Goal: Task Accomplishment & Management: Use online tool/utility

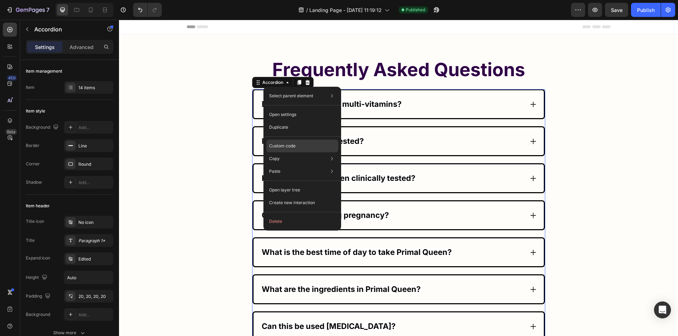
click at [295, 143] on p "Custom code" at bounding box center [282, 146] width 26 height 6
type input "100%"
type input "100"
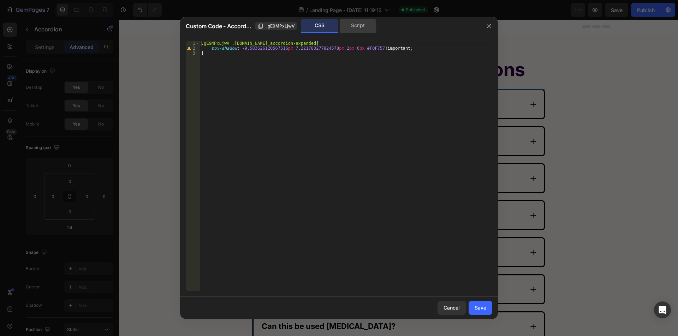
click at [357, 27] on div "Script" at bounding box center [357, 26] width 37 height 14
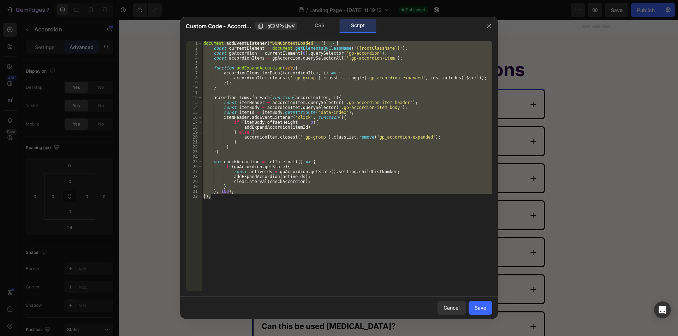
type textarea "}, 100); });"
click at [286, 92] on div "document . addEventListener ( "DOMContentLoaded" , ( ) => { const currentElemen…" at bounding box center [347, 166] width 290 height 250
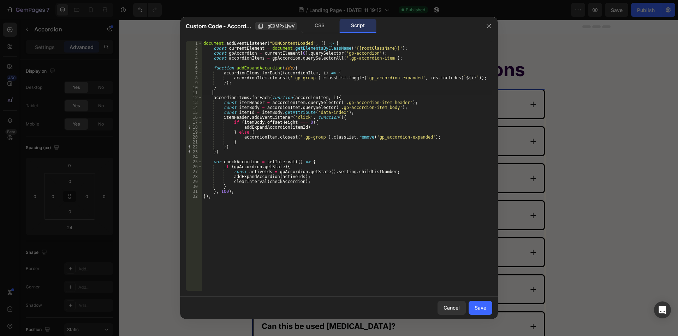
click at [259, 122] on div "document . addEventListener ( "DOMContentLoaded" , ( ) => { const currentElemen…" at bounding box center [347, 171] width 290 height 260
click at [304, 123] on div "document . addEventListener ( "DOMContentLoaded" , ( ) => { const currentElemen…" at bounding box center [347, 171] width 290 height 260
paste textarea "style.maxHeight !== '0px'"
type textarea "if (itemBody.style.maxHeight !== '0px'){"
click at [336, 155] on div "document . addEventListener ( "DOMContentLoaded" , ( ) => { const currentElemen…" at bounding box center [347, 171] width 290 height 260
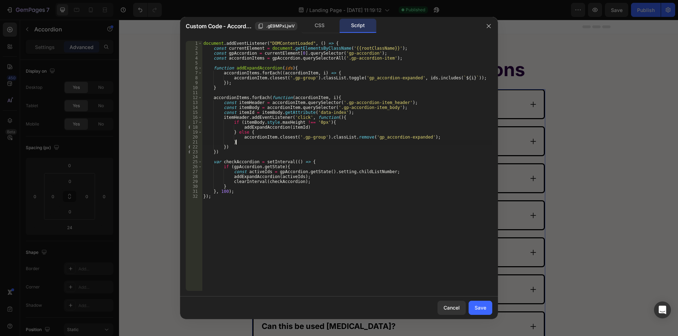
click at [291, 142] on div "document . addEventListener ( "DOMContentLoaded" , ( ) => { const currentElemen…" at bounding box center [347, 171] width 290 height 260
click at [239, 128] on div "document . addEventListener ( "DOMContentLoaded" , ( ) => { const currentElemen…" at bounding box center [347, 171] width 290 height 260
type textarea "addExpandAccordion(itemId)"
click at [242, 129] on div "document . addEventListener ( "DOMContentLoaded" , ( ) => { const currentElemen…" at bounding box center [347, 171] width 290 height 260
click at [241, 127] on div "document . addEventListener ( "DOMContentLoaded" , ( ) => { const currentElemen…" at bounding box center [347, 171] width 290 height 260
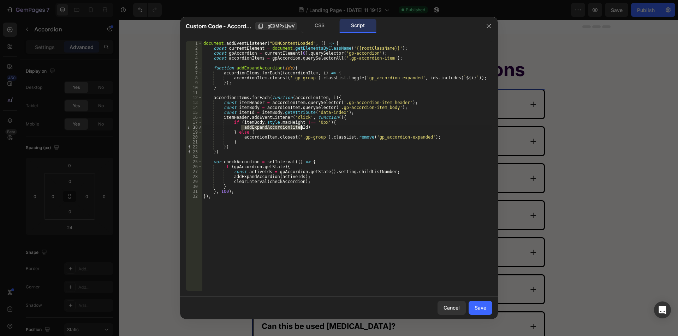
click at [305, 127] on div "document . addEventListener ( "DOMContentLoaded" , ( ) => { const currentElemen…" at bounding box center [347, 171] width 290 height 260
click at [264, 131] on div "document . addEventListener ( "DOMContentLoaded" , ( ) => { const currentElemen…" at bounding box center [347, 171] width 290 height 260
type textarea "} else {"
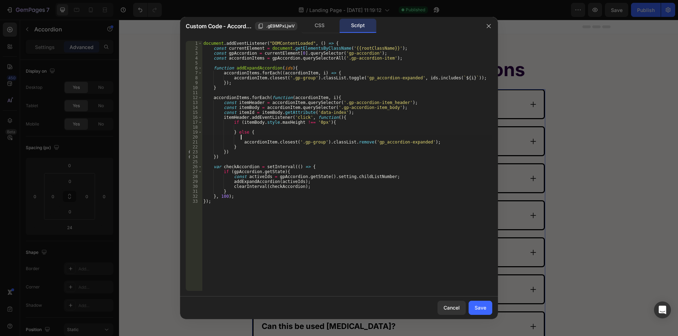
paste textarea "addExpandAccordion(itemId)"
click at [241, 144] on div "document . addEventListener ( "DOMContentLoaded" , ( ) => { const currentElemen…" at bounding box center [347, 171] width 290 height 260
type textarea "accordionItem.closest('.gp-group').classList.remove('gp_accordion-expanded');"
click at [434, 143] on div "document . addEventListener ( "DOMContentLoaded" , ( ) => { const currentElemen…" at bounding box center [347, 171] width 290 height 260
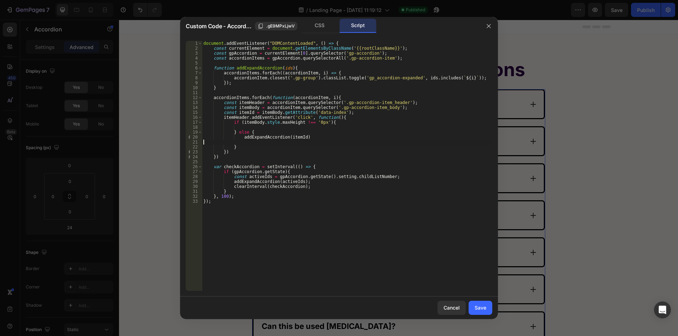
type textarea "addExpandAccordion(itemId)"
click at [292, 127] on div "document . addEventListener ( "DOMContentLoaded" , ( ) => { const currentElemen…" at bounding box center [347, 171] width 290 height 260
paste textarea "accordionItem.closest('.gp-group').classList.remove('gp_accordion-expanded');"
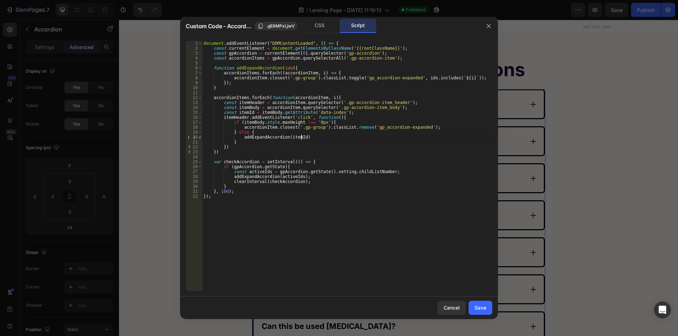
click at [325, 137] on div "document . addEventListener ( "DOMContentLoaded" , ( ) => { const currentElemen…" at bounding box center [347, 171] width 290 height 260
click at [433, 224] on div "document . addEventListener ( "DOMContentLoaded" , ( ) => { const currentElemen…" at bounding box center [347, 171] width 290 height 260
type textarea "});"
click at [484, 311] on div "Save" at bounding box center [480, 307] width 12 height 7
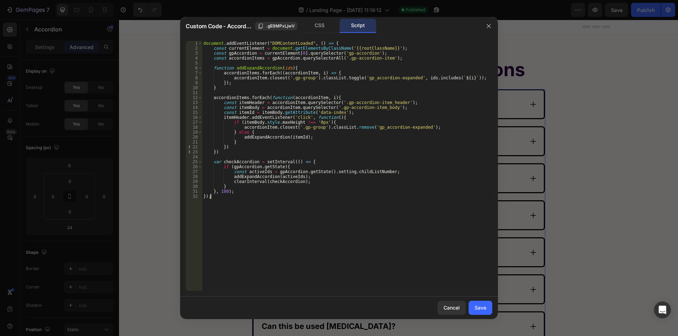
type input "20"
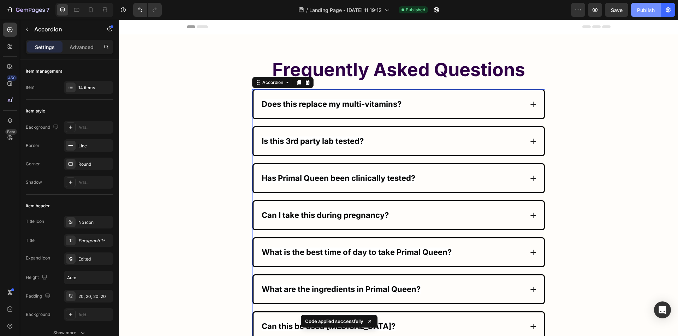
click at [646, 9] on div "Publish" at bounding box center [646, 9] width 18 height 7
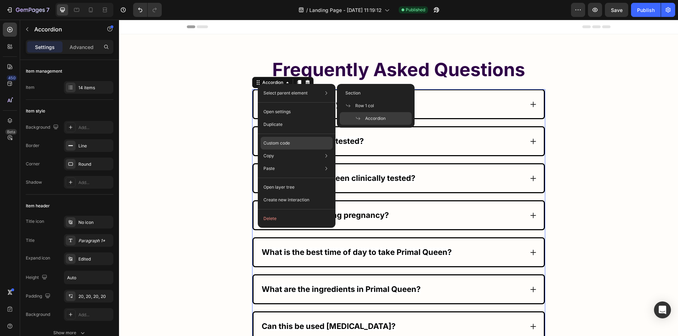
click at [284, 143] on p "Custom code" at bounding box center [276, 143] width 26 height 6
type input "100%"
type input "100"
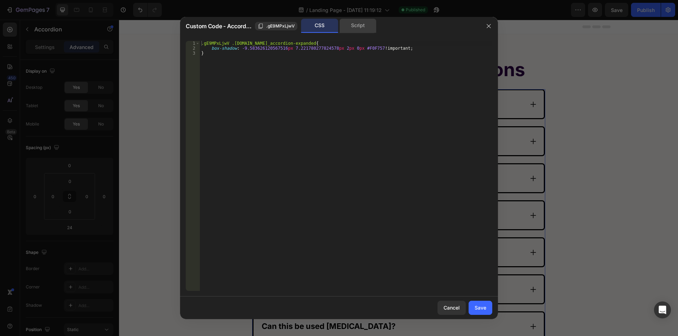
click at [356, 29] on div "Script" at bounding box center [357, 26] width 37 height 14
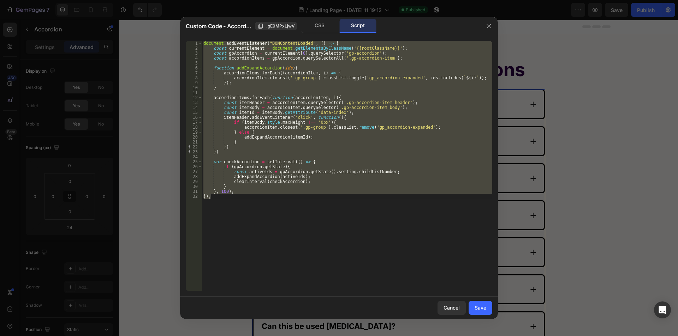
click at [271, 127] on div "document . addEventListener ( "DOMContentLoaded" , ( ) => { const currentElemen…" at bounding box center [347, 166] width 290 height 250
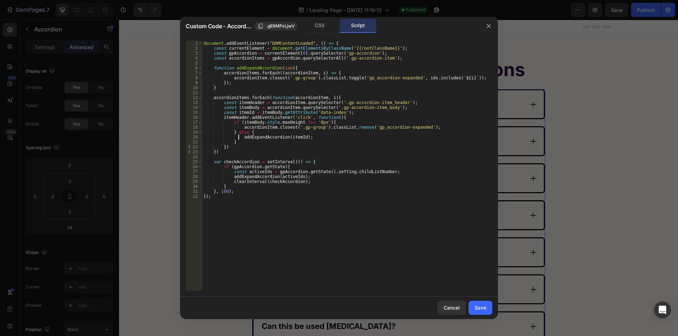
click at [239, 136] on div "document . addEventListener ( "DOMContentLoaded" , ( ) => { const currentElemen…" at bounding box center [347, 171] width 290 height 260
type textarea "addExpandAccordion(itemId);"
click at [304, 136] on div "document . addEventListener ( "DOMContentLoaded" , ( ) => { const currentElemen…" at bounding box center [347, 171] width 290 height 260
click at [335, 122] on div "document . addEventListener ( "DOMContentLoaded" , ( ) => { const currentElemen…" at bounding box center [347, 171] width 290 height 260
type textarea "if (itemBody.style.maxHeight !== '0px'){"
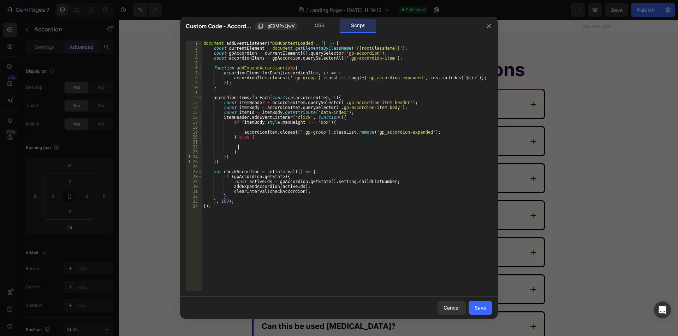
scroll to position [0, 2]
paste textarea "addExpandAccordion(itemId);"
type textarea "if (itemBody.style.maxHeight !== '0px'){"
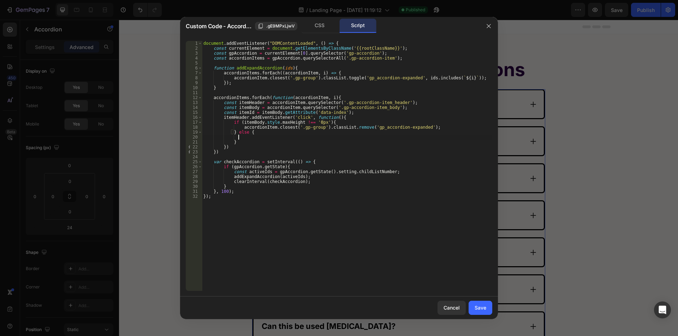
click at [281, 138] on div "document . addEventListener ( "DOMContentLoaded" , ( ) => { const currentElemen…" at bounding box center [347, 171] width 290 height 260
click at [327, 123] on div "document . addEventListener ( "DOMContentLoaded" , ( ) => { const currentElemen…" at bounding box center [347, 171] width 290 height 260
type textarea "if (itemBody.style.maxHeight !== '0px'){"
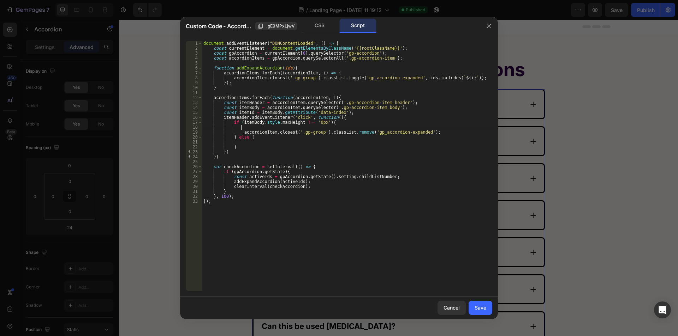
paste textarea "addExpandAccordion(itemId);"
click at [242, 128] on div "document . addEventListener ( "DOMContentLoaded" , ( ) => { const currentElemen…" at bounding box center [347, 171] width 290 height 260
click at [244, 128] on div "document . addEventListener ( "DOMContentLoaded" , ( ) => { const currentElemen…" at bounding box center [347, 171] width 290 height 260
click at [240, 133] on div "document . addEventListener ( "DOMContentLoaded" , ( ) => { const currentElemen…" at bounding box center [347, 171] width 290 height 260
type textarea "accordionItem.closest('.gp-group').classList.remove('gp_accordion-expanded');"
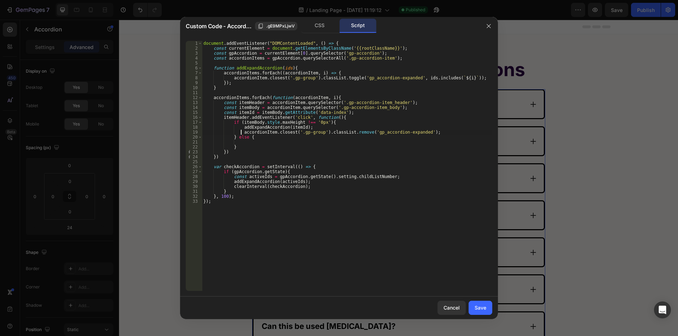
click at [427, 131] on div "document . addEventListener ( "DOMContentLoaded" , ( ) => { const currentElemen…" at bounding box center [347, 171] width 290 height 260
type textarea "addExpandAccordion(itemId);"
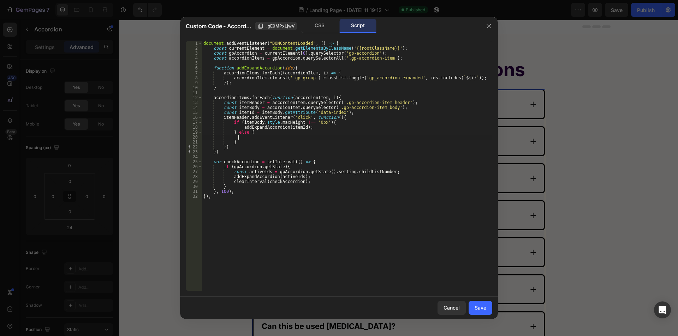
click at [255, 138] on div "document . addEventListener ( "DOMContentLoaded" , ( ) => { const currentElemen…" at bounding box center [347, 171] width 290 height 260
paste textarea "accordionItem.closest('.gp-group').classList.remove('gp_accordion-expanded');"
click at [240, 127] on div "document . addEventListener ( "DOMContentLoaded" , ( ) => { const currentElemen…" at bounding box center [347, 171] width 290 height 260
click at [237, 137] on div "document . addEventListener ( "DOMContentLoaded" , ( ) => { const currentElemen…" at bounding box center [347, 171] width 290 height 260
click at [367, 177] on div "document . addEventListener ( "DOMContentLoaded" , ( ) => { const currentElemen…" at bounding box center [347, 171] width 290 height 260
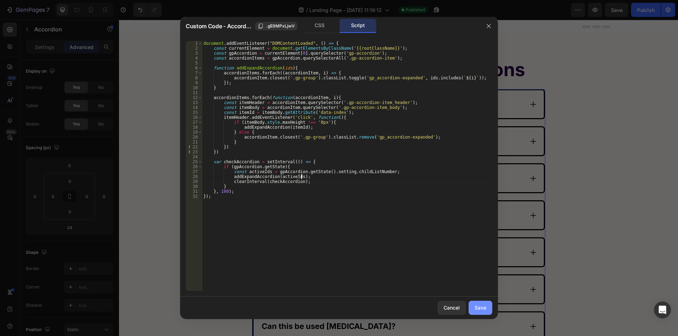
type textarea "addExpandAccordion(activeIds);"
click at [480, 308] on div "Save" at bounding box center [480, 307] width 12 height 7
type input "20"
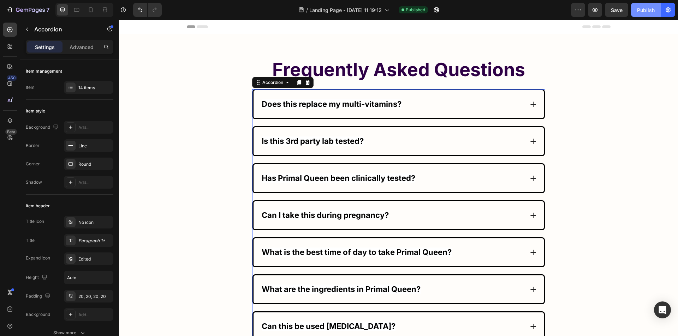
click at [640, 14] on button "Publish" at bounding box center [646, 10] width 30 height 14
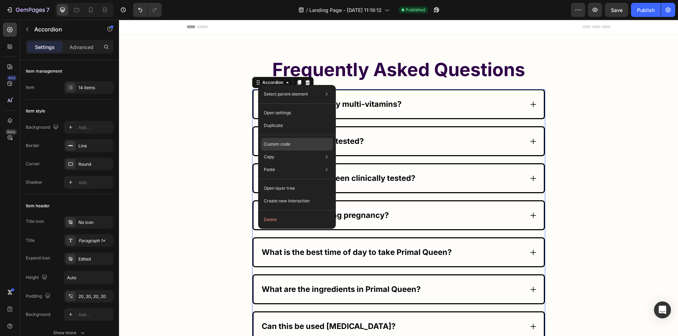
click at [280, 163] on div "Custom code" at bounding box center [297, 169] width 72 height 13
type input "100%"
type input "100"
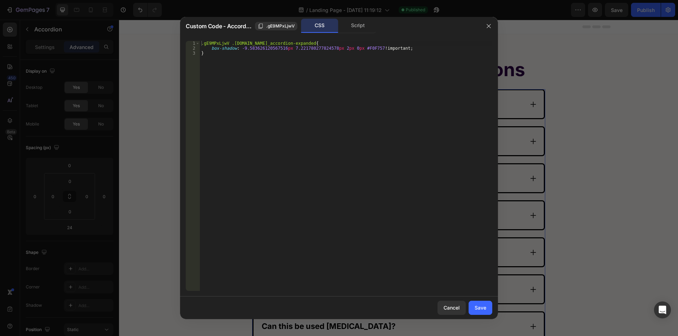
click at [382, 42] on div ".gE9MPxLjwV .[DOMAIN_NAME]_accordion-expanded { box-shadow : -9.583626120567516…" at bounding box center [346, 171] width 292 height 260
click at [358, 27] on div "Script" at bounding box center [357, 26] width 37 height 14
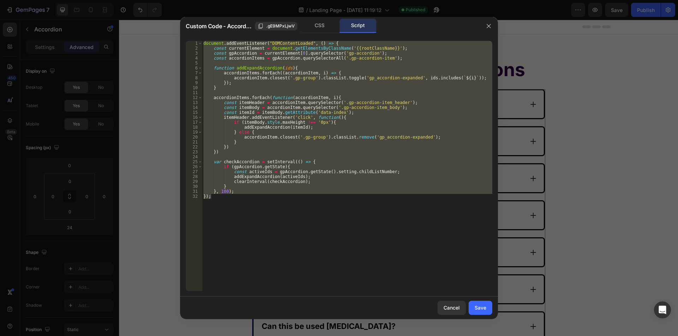
click at [288, 126] on div "document . addEventListener ( "DOMContentLoaded" , ( ) => { const currentElemen…" at bounding box center [347, 166] width 290 height 250
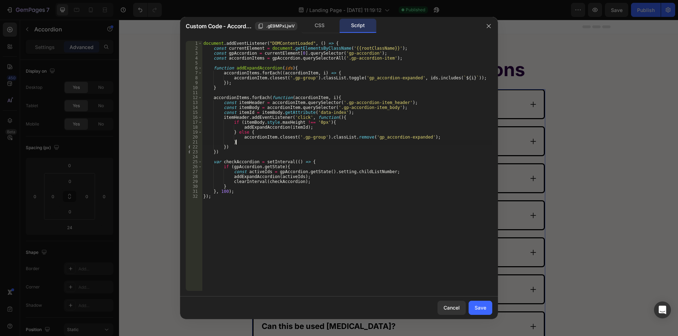
click at [276, 140] on div "document . addEventListener ( "DOMContentLoaded" , ( ) => { const currentElemen…" at bounding box center [347, 171] width 290 height 260
click at [243, 229] on div "document . addEventListener ( "DOMContentLoaded" , ( ) => { const currentElemen…" at bounding box center [347, 171] width 290 height 260
type textarea "});"
drag, startPoint x: 484, startPoint y: 24, endPoint x: 362, endPoint y: 4, distance: 123.7
click at [484, 24] on button "button" at bounding box center [488, 25] width 11 height 11
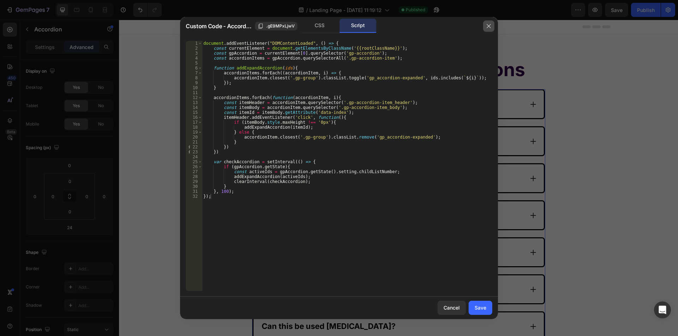
type input "20"
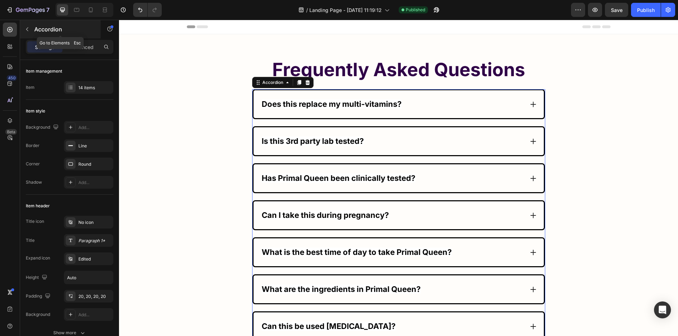
click at [31, 36] on div "Accordion" at bounding box center [60, 29] width 80 height 18
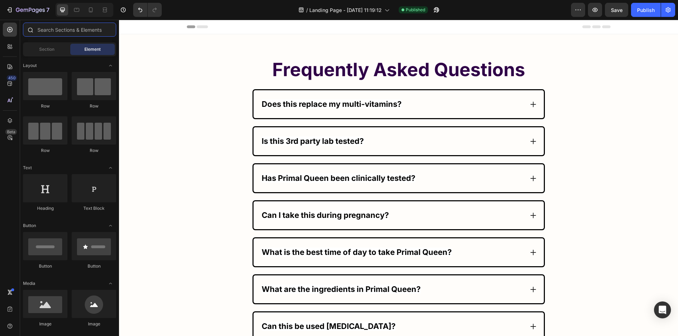
click at [78, 33] on input "text" at bounding box center [69, 30] width 93 height 14
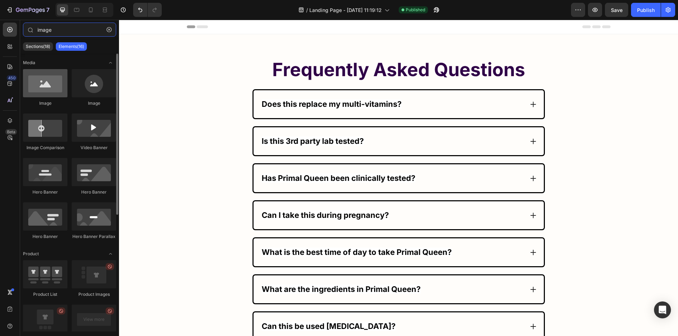
type input "image"
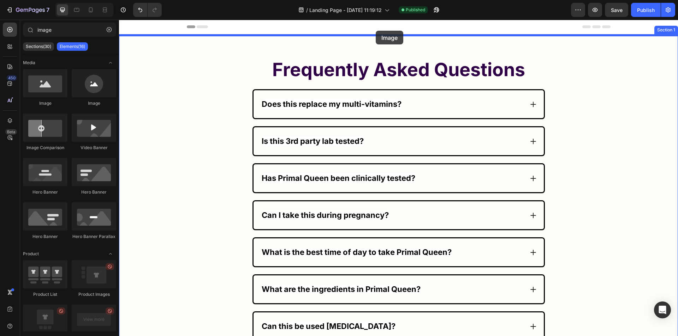
drag, startPoint x: 180, startPoint y: 102, endPoint x: 376, endPoint y: 31, distance: 208.6
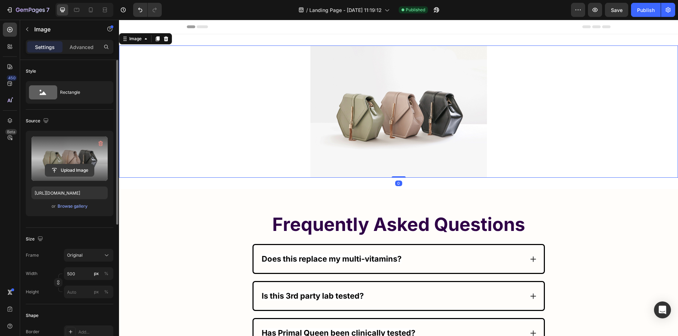
click at [61, 168] on input "file" at bounding box center [69, 171] width 49 height 12
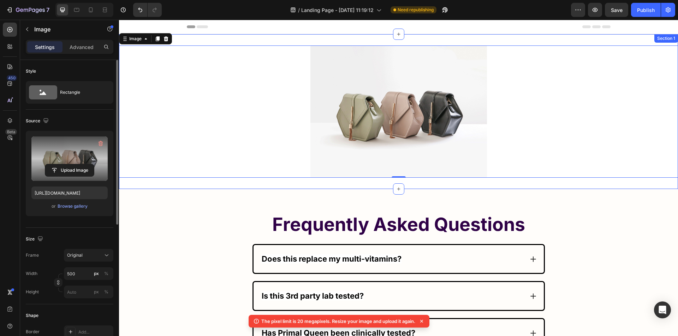
click at [197, 39] on div "Image 0 Section 1" at bounding box center [398, 111] width 559 height 155
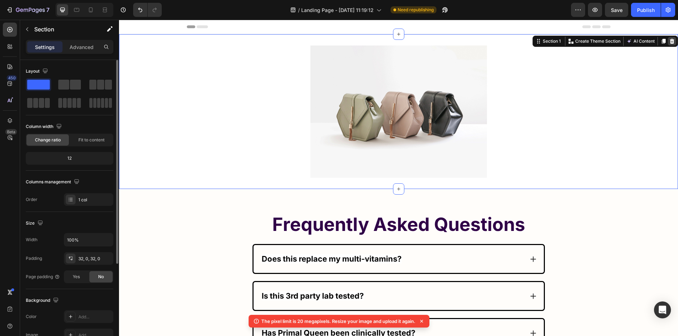
click at [670, 44] on icon at bounding box center [672, 41] width 5 height 5
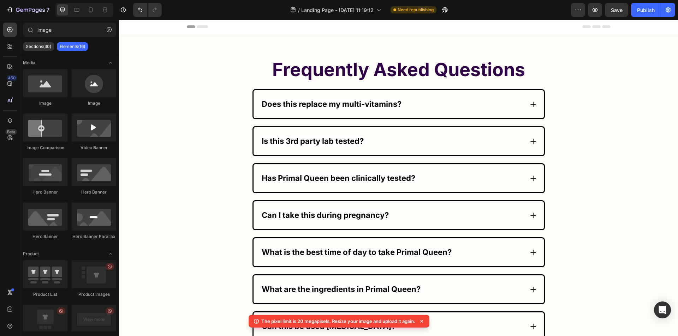
click at [423, 323] on icon at bounding box center [421, 321] width 3 height 3
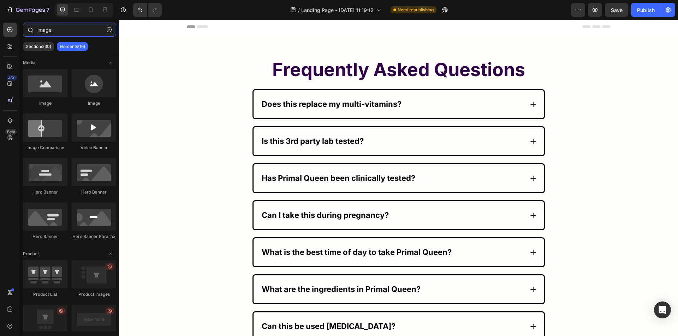
click at [61, 31] on input "image" at bounding box center [69, 30] width 93 height 14
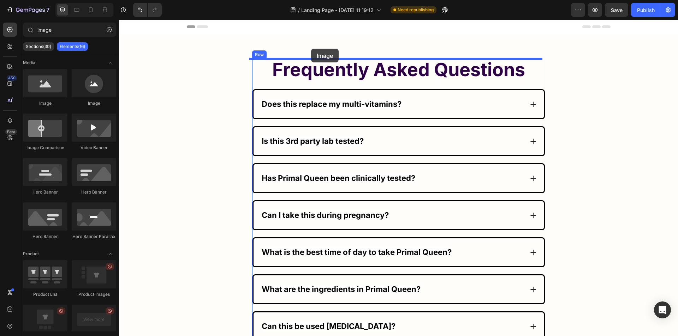
drag, startPoint x: 187, startPoint y: 102, endPoint x: 312, endPoint y: 49, distance: 136.4
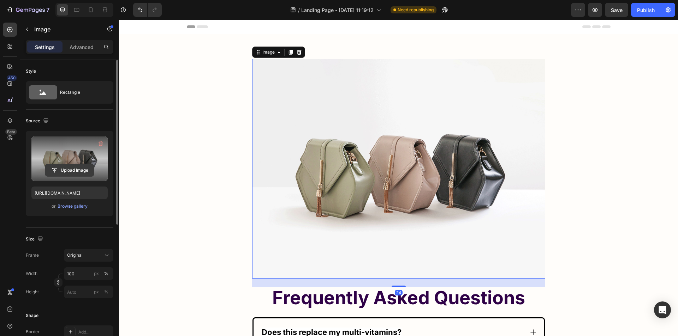
click at [71, 174] on input "file" at bounding box center [69, 171] width 49 height 12
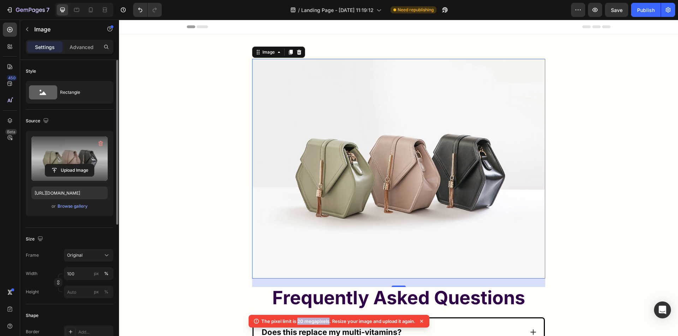
drag, startPoint x: 298, startPoint y: 323, endPoint x: 329, endPoint y: 323, distance: 31.1
click at [329, 323] on p "The pixel limit is 20 megapixels. Resize your image and upload it again." at bounding box center [338, 321] width 154 height 7
copy p "20 megapixels"
click at [337, 324] on p "The pixel limit is 20 megapixels. Resize your image and upload it again." at bounding box center [338, 321] width 154 height 7
drag, startPoint x: 296, startPoint y: 321, endPoint x: 328, endPoint y: 319, distance: 32.2
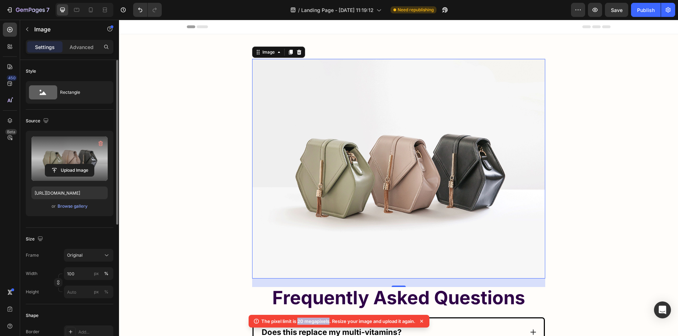
click at [328, 319] on p "The pixel limit is 20 megapixels. Resize your image and upload it again." at bounding box center [338, 321] width 154 height 7
click at [290, 322] on p "The pixel limit is 20 megapixels. Resize your image and upload it again." at bounding box center [338, 321] width 154 height 7
click at [265, 54] on div "Image" at bounding box center [268, 52] width 15 height 6
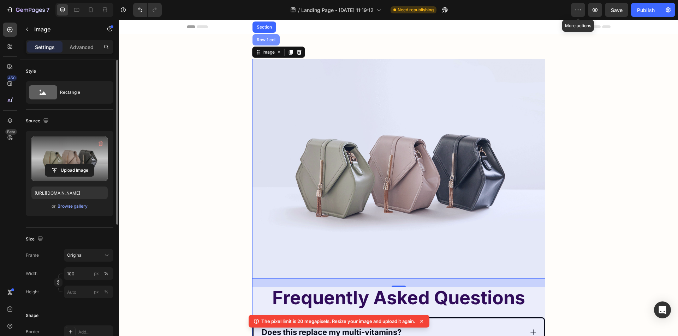
click at [259, 38] on div "Row 1 col" at bounding box center [266, 40] width 22 height 4
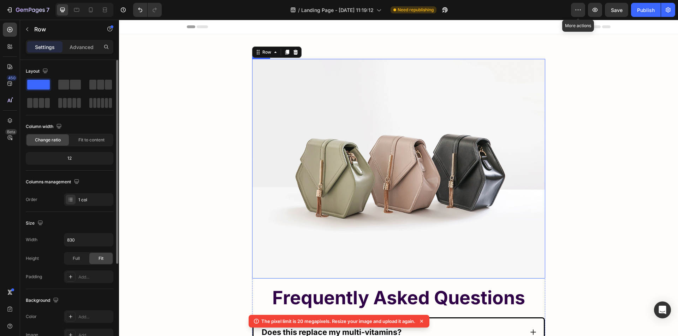
click at [294, 65] on img at bounding box center [398, 169] width 293 height 220
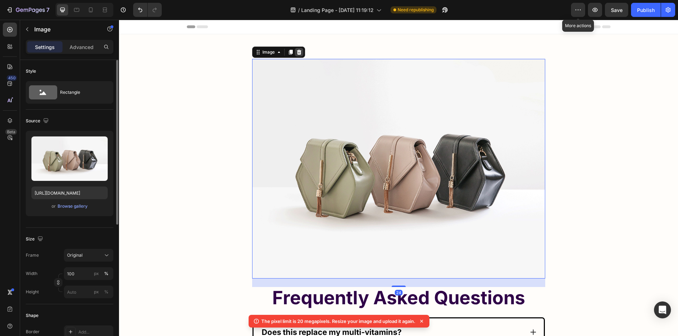
click at [296, 51] on icon at bounding box center [299, 52] width 6 height 6
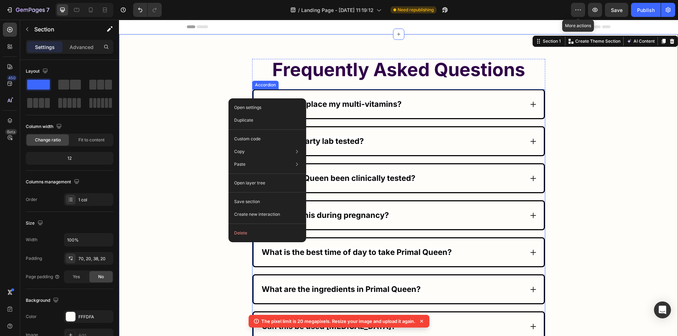
click at [267, 92] on div "Does this replace my multi-vitamins?" at bounding box center [398, 104] width 290 height 28
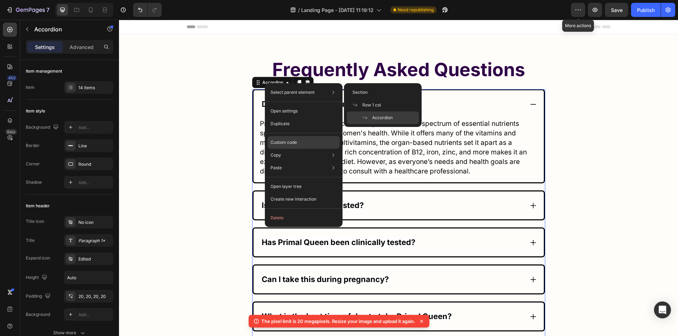
click at [280, 145] on p "Custom code" at bounding box center [283, 142] width 26 height 6
type input "100%"
type input "100"
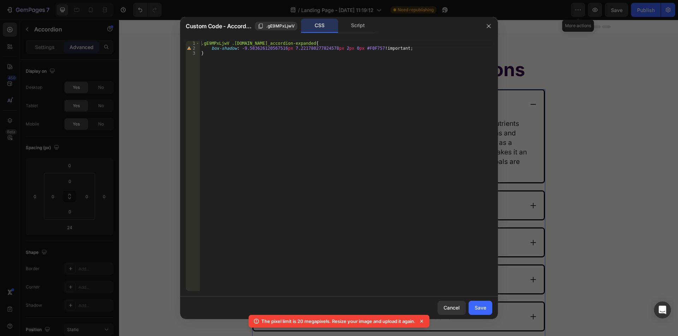
click at [424, 322] on icon at bounding box center [421, 321] width 7 height 7
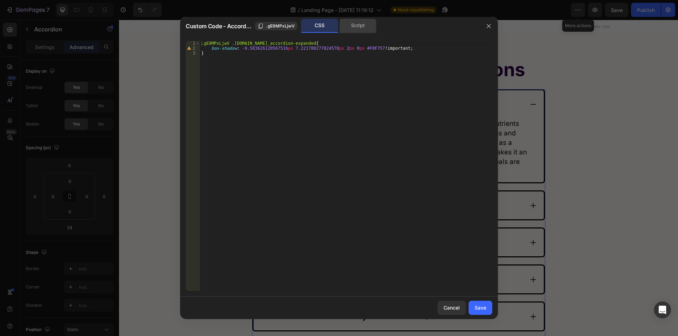
click at [351, 24] on div "Script" at bounding box center [357, 26] width 37 height 14
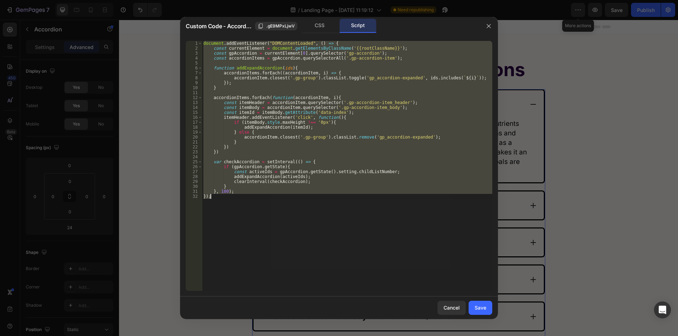
click at [308, 81] on div "document . addEventListener ( "DOMContentLoaded" , ( ) => { const currentElemen…" at bounding box center [347, 166] width 290 height 250
type textarea "});"
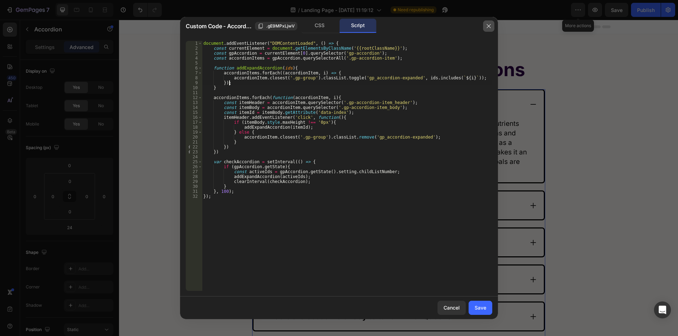
click at [490, 26] on icon "button" at bounding box center [489, 26] width 6 height 6
type input "20"
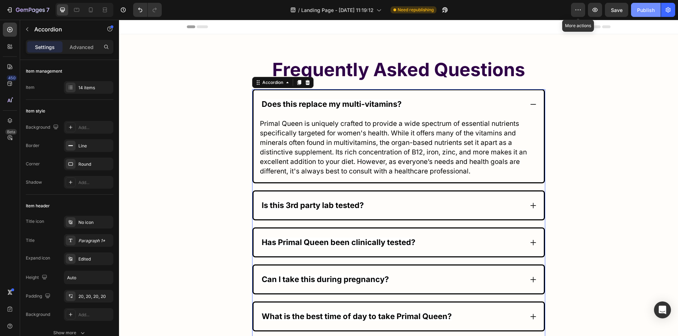
click at [639, 7] on div "Publish" at bounding box center [646, 9] width 18 height 7
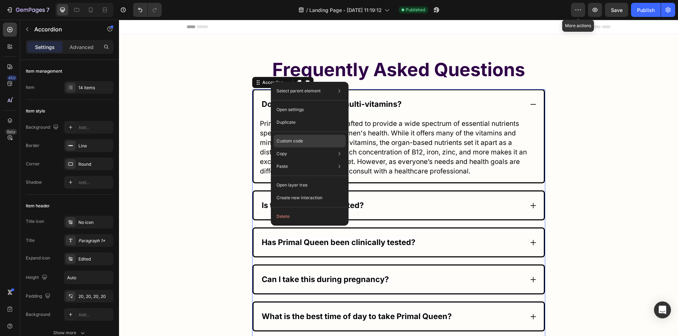
click at [297, 142] on p "Custom code" at bounding box center [289, 141] width 26 height 6
type input "100%"
type input "100"
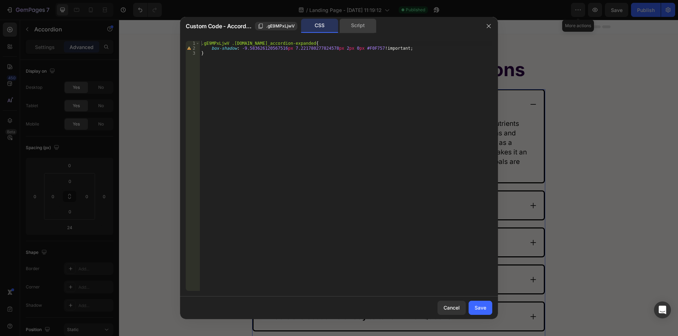
click at [357, 24] on div "Script" at bounding box center [357, 26] width 37 height 14
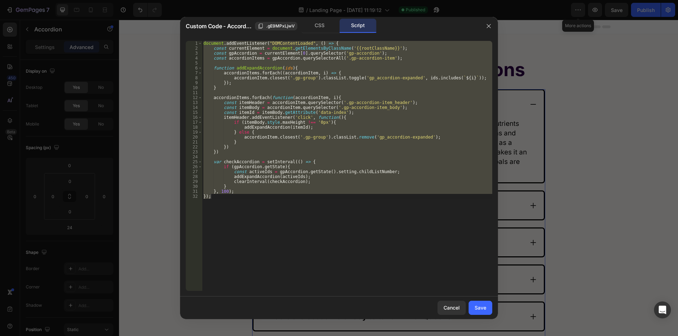
click at [318, 123] on div "document . addEventListener ( "DOMContentLoaded" , ( ) => { const currentElemen…" at bounding box center [347, 166] width 290 height 250
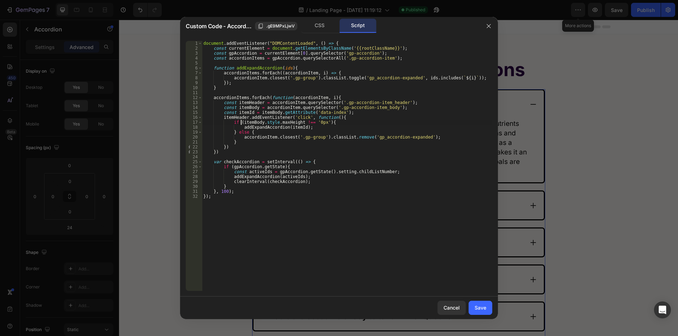
click at [240, 124] on div "document . addEventListener ( "DOMContentLoaded" , ( ) => { const currentElemen…" at bounding box center [347, 171] width 290 height 260
click at [296, 122] on div "document . addEventListener ( "DOMContentLoaded" , ( ) => { const currentElemen…" at bounding box center [347, 171] width 290 height 260
click at [347, 115] on div "document . addEventListener ( "DOMContentLoaded" , ( ) => { const currentElemen…" at bounding box center [347, 171] width 290 height 260
type textarea "itemHeader.addEventListener('click', function(){"
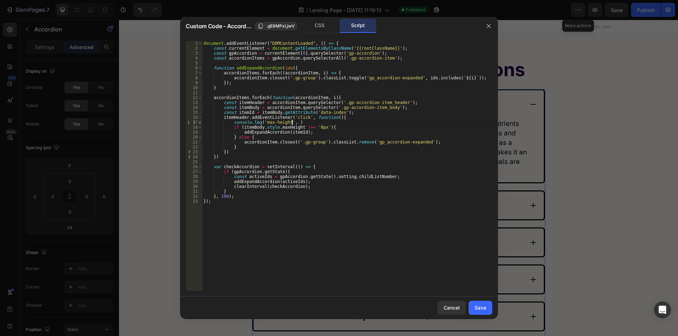
scroll to position [0, 7]
paste textarea "itemBody.style.maxHeight"
type textarea "console.log('max-height', itemBody.style.maxHeight)"
click at [479, 305] on div "Save" at bounding box center [480, 307] width 12 height 7
type input "20"
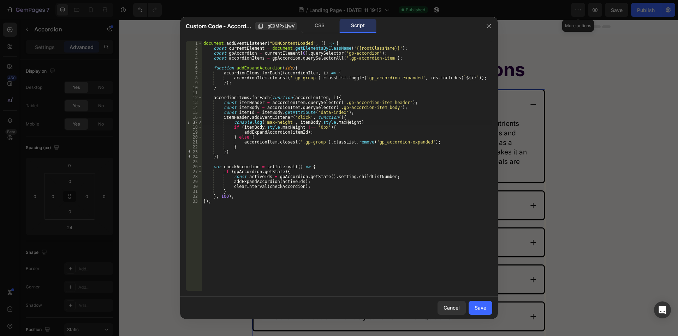
type input "20"
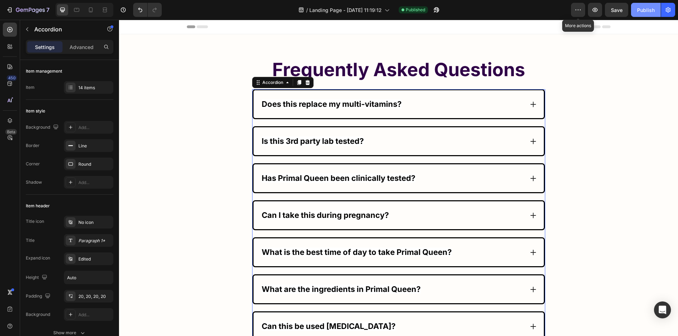
click at [640, 10] on div "Publish" at bounding box center [646, 9] width 18 height 7
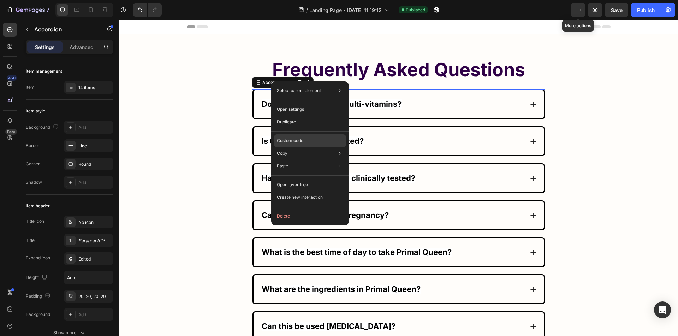
click at [297, 142] on p "Custom code" at bounding box center [290, 141] width 26 height 6
type input "100%"
type input "100"
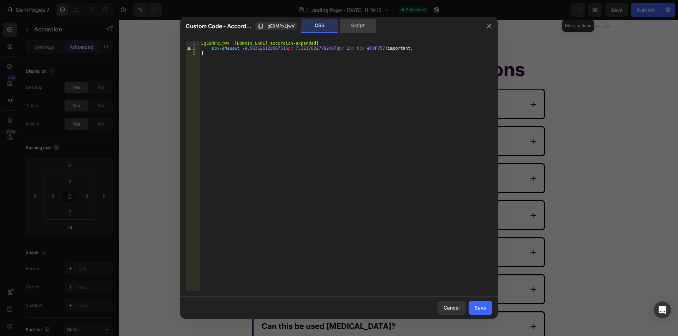
click at [362, 20] on div "Script" at bounding box center [357, 26] width 37 height 14
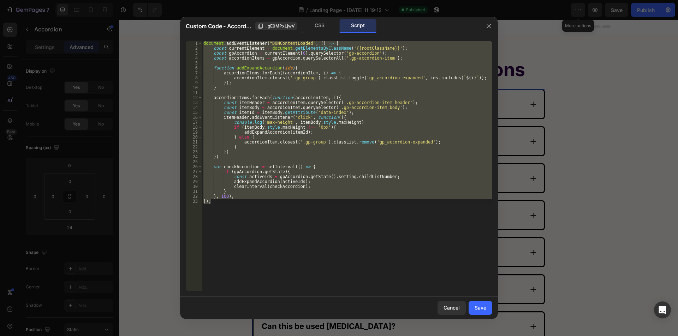
click at [278, 89] on div "document . addEventListener ( "DOMContentLoaded" , ( ) => { const currentElemen…" at bounding box center [347, 166] width 290 height 250
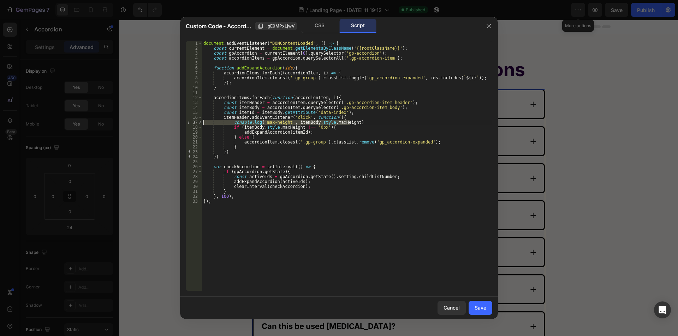
drag, startPoint x: 354, startPoint y: 122, endPoint x: 169, endPoint y: 122, distance: 184.6
click at [169, 122] on div "Custom Code - Accordion .gE9MPxLjwV CSS Script } 1 2 3 4 5 6 7 8 9 10 11 12 13 …" at bounding box center [339, 168] width 678 height 336
type textarea "console.log('max-height', itemBody.style.maxHeight)"
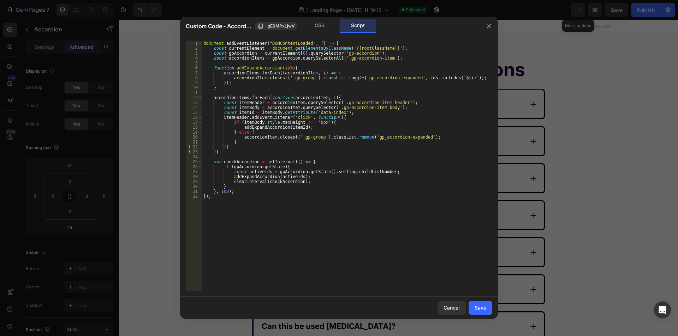
click at [385, 190] on div "document . addEventListener ( "DOMContentLoaded" , ( ) => { const currentElemen…" at bounding box center [347, 171] width 290 height 260
type textarea "}, 100);"
click at [484, 307] on div "Save" at bounding box center [480, 307] width 12 height 7
type input "20"
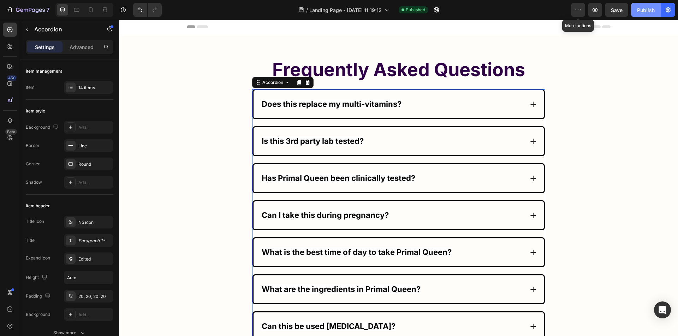
click at [636, 5] on button "Publish" at bounding box center [646, 10] width 30 height 14
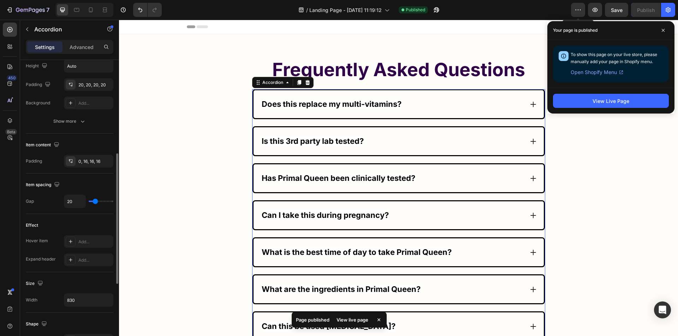
scroll to position [376, 0]
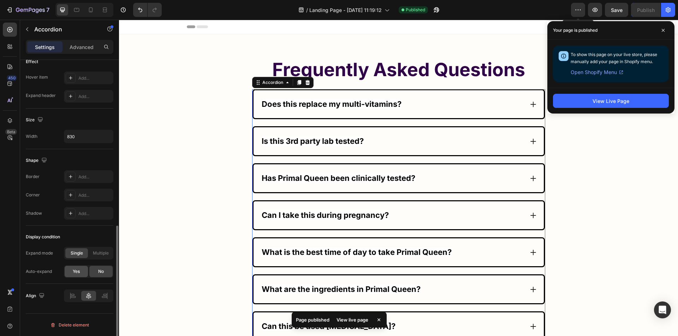
click at [77, 269] on span "Yes" at bounding box center [76, 272] width 7 height 6
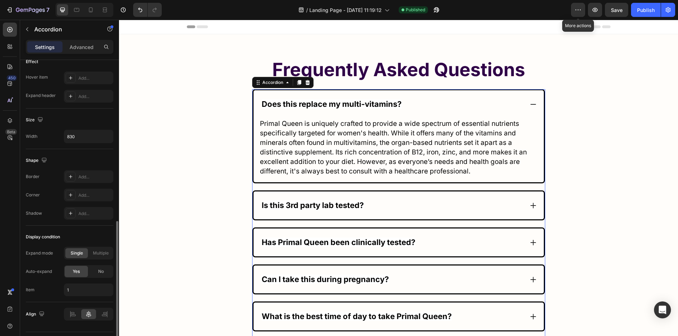
click at [84, 238] on div "Display condition" at bounding box center [70, 237] width 88 height 11
click at [644, 13] on div "Publish" at bounding box center [646, 9] width 18 height 7
click at [82, 292] on input "1" at bounding box center [88, 290] width 49 height 13
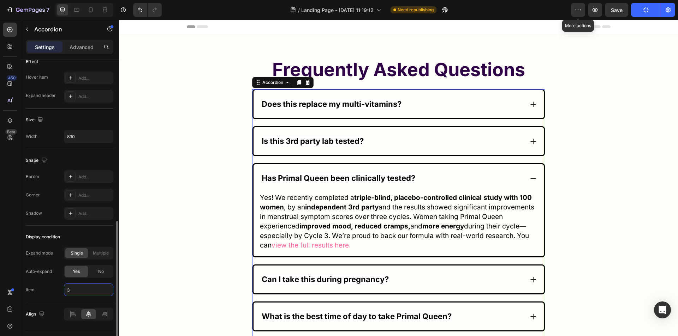
type input "3"
click at [79, 235] on div "Display condition" at bounding box center [70, 237] width 88 height 11
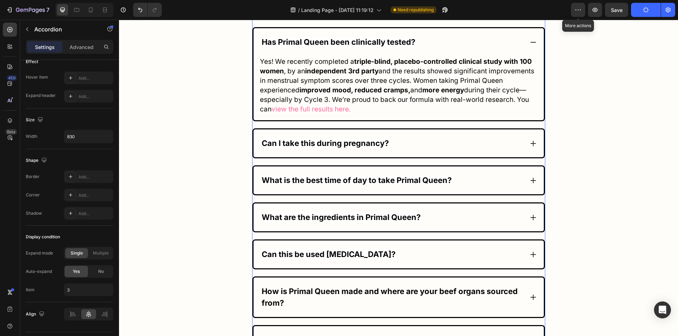
scroll to position [0, 0]
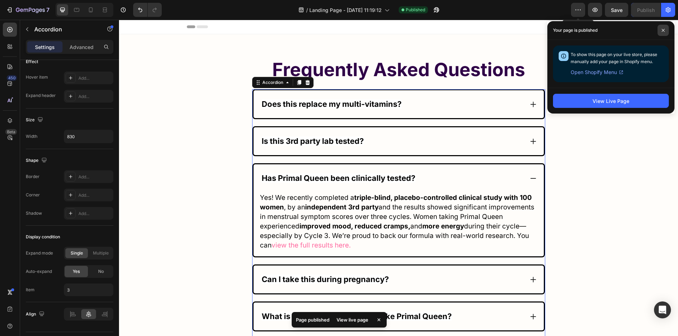
click at [662, 29] on icon at bounding box center [663, 31] width 4 height 4
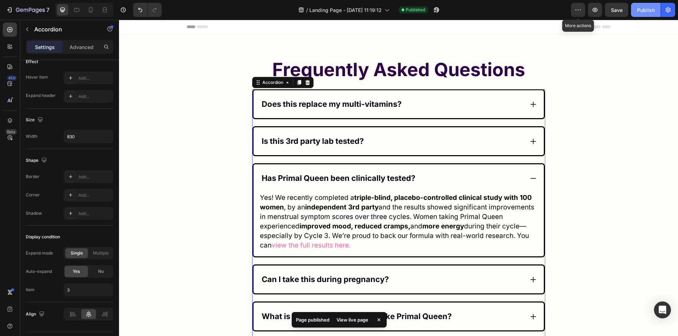
click at [651, 12] on div "Publish" at bounding box center [646, 9] width 18 height 7
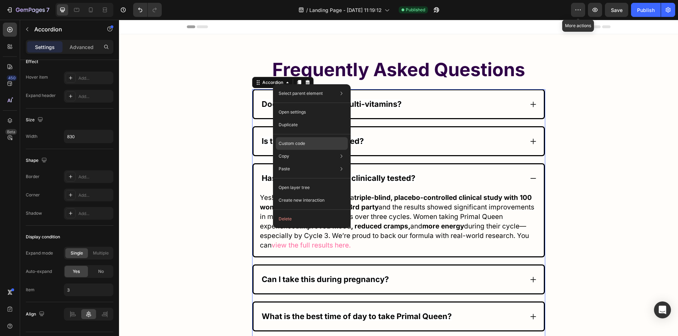
click at [300, 163] on div "Custom code" at bounding box center [312, 169] width 72 height 13
type input "100%"
type input "100"
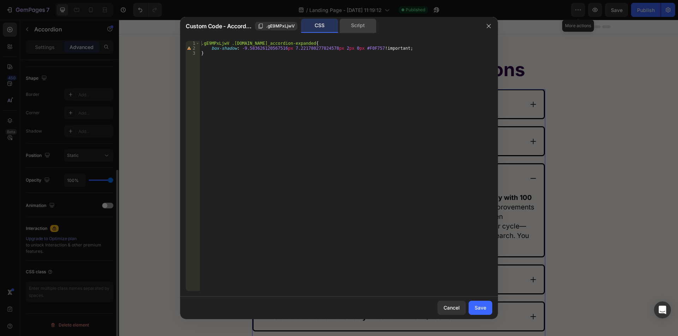
click at [364, 25] on div "Script" at bounding box center [357, 26] width 37 height 14
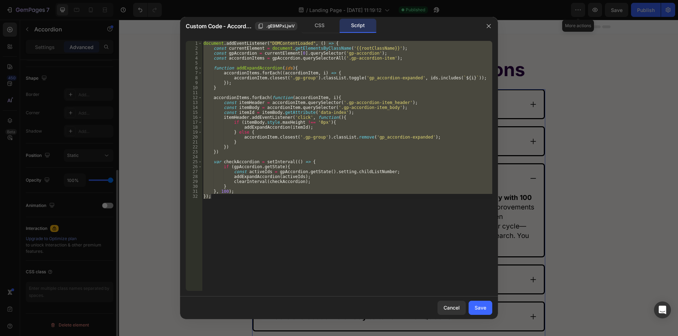
type textarea "}, 100); });"
click at [329, 94] on div "document . addEventListener ( "DOMContentLoaded" , ( ) => { const currentElemen…" at bounding box center [347, 166] width 290 height 250
type textarea "// }, 100); // });"
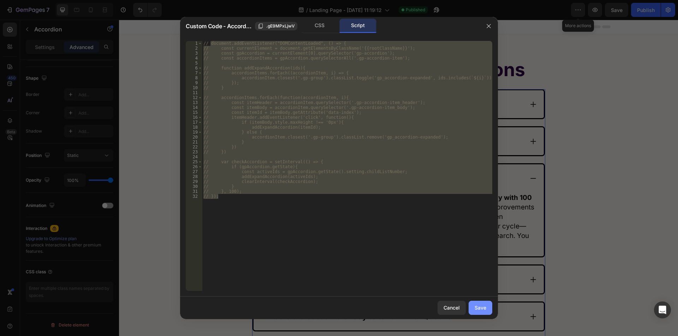
click at [486, 309] on button "Save" at bounding box center [480, 308] width 24 height 14
type input "20"
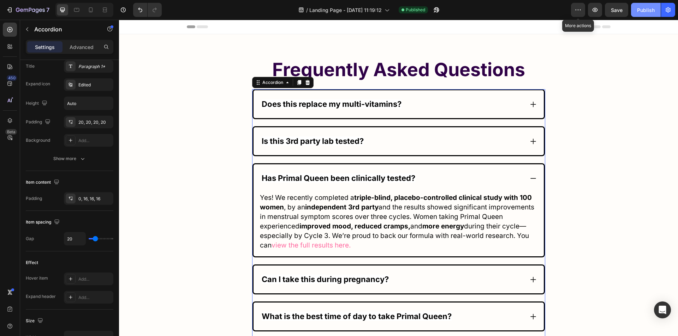
click at [642, 11] on div "Publish" at bounding box center [646, 9] width 18 height 7
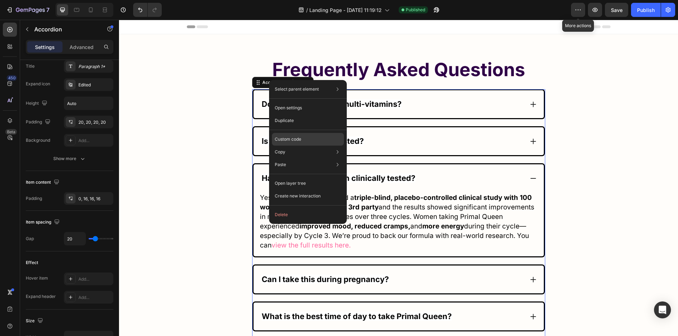
click at [293, 142] on p "Custom code" at bounding box center [288, 139] width 26 height 6
type input "100%"
type input "100"
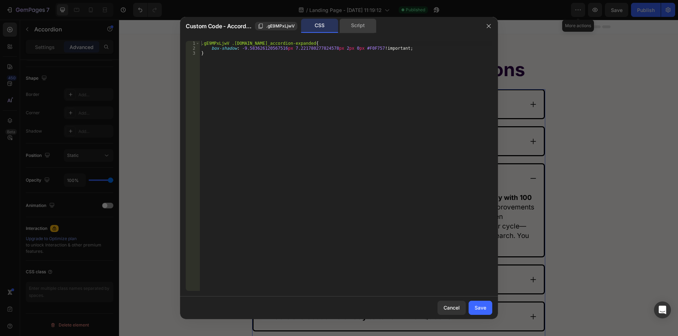
click at [360, 28] on div "Script" at bounding box center [357, 26] width 37 height 14
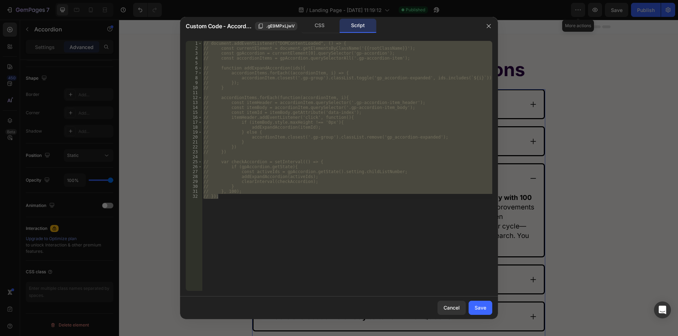
type textarea "// }, 100); // });"
click at [340, 92] on div "// document.addEventListener("DOMContentLoaded", () => { // const currentElemen…" at bounding box center [347, 166] width 290 height 250
type textarea "}, 100); });"
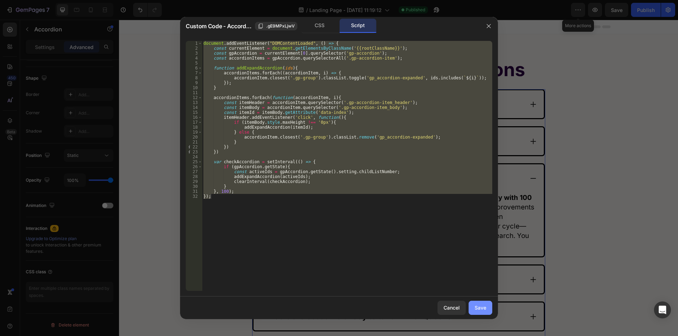
click at [483, 309] on div "Save" at bounding box center [480, 307] width 12 height 7
type input "20"
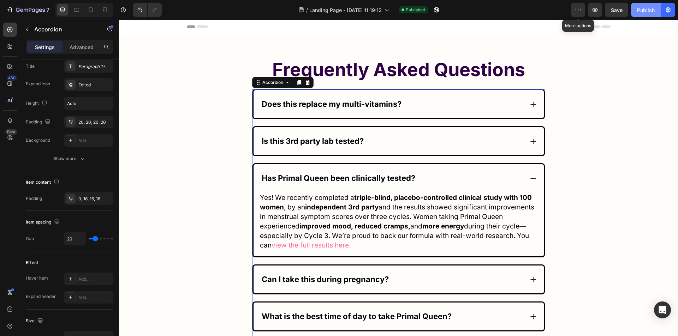
click at [644, 9] on div "Publish" at bounding box center [646, 9] width 18 height 7
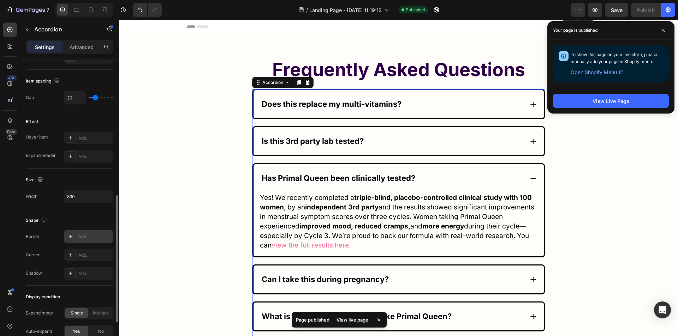
scroll to position [394, 0]
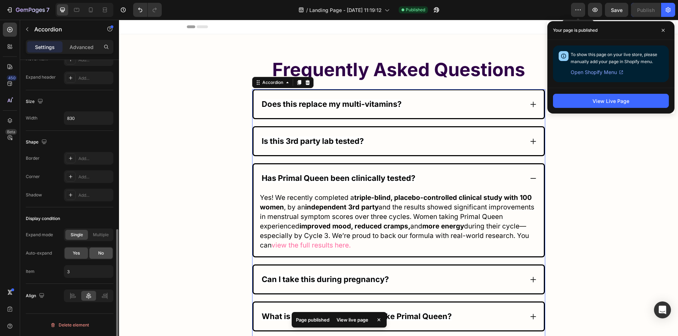
click at [95, 253] on div "No" at bounding box center [100, 253] width 23 height 11
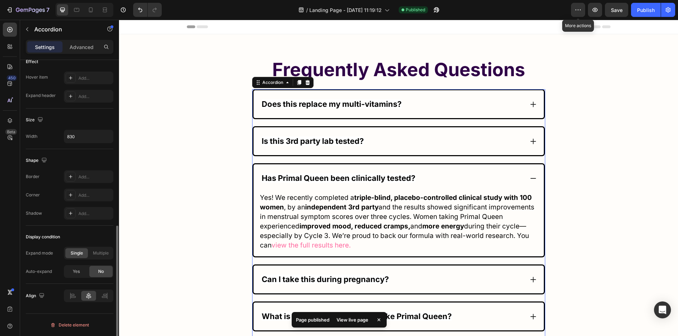
scroll to position [376, 0]
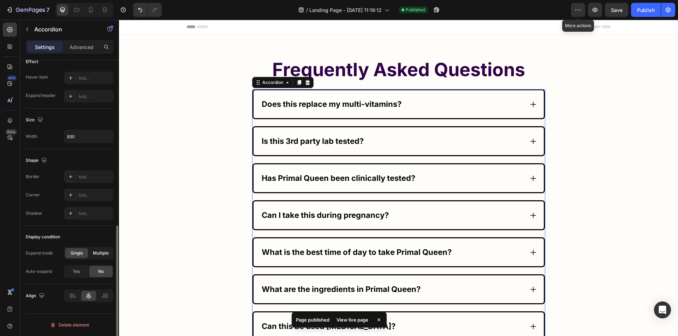
click at [97, 253] on span "Multiple" at bounding box center [101, 253] width 16 height 6
click at [91, 239] on div "Display condition" at bounding box center [70, 237] width 88 height 11
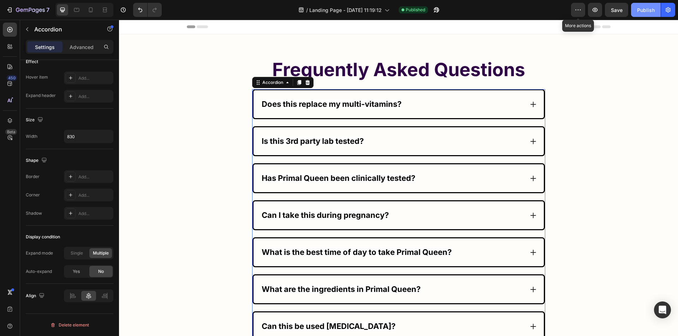
click at [641, 7] on div "Publish" at bounding box center [646, 9] width 18 height 7
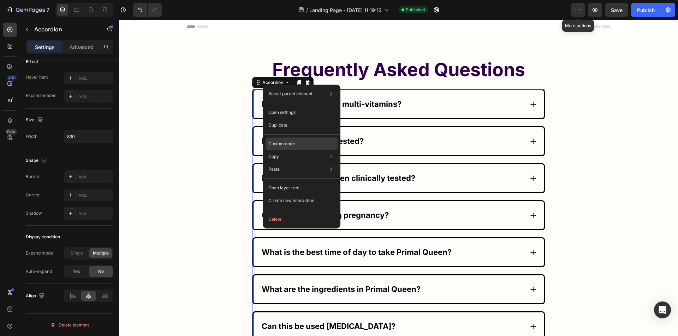
click at [276, 145] on p "Custom code" at bounding box center [281, 144] width 26 height 6
type input "100%"
type input "100"
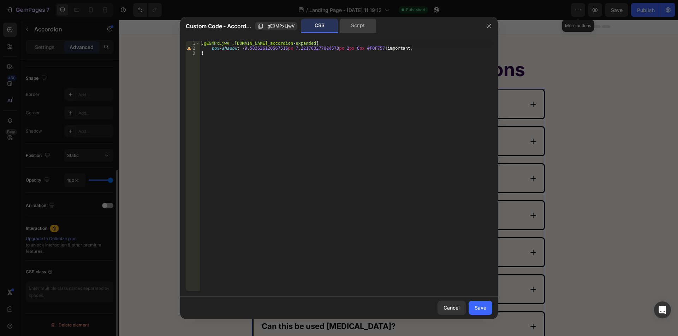
click at [363, 26] on div "Script" at bounding box center [357, 26] width 37 height 14
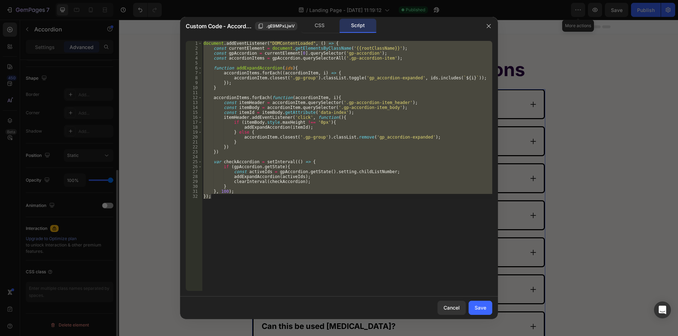
click at [352, 96] on div "document . addEventListener ( "DOMContentLoaded" , ( ) => { const currentElemen…" at bounding box center [347, 166] width 290 height 250
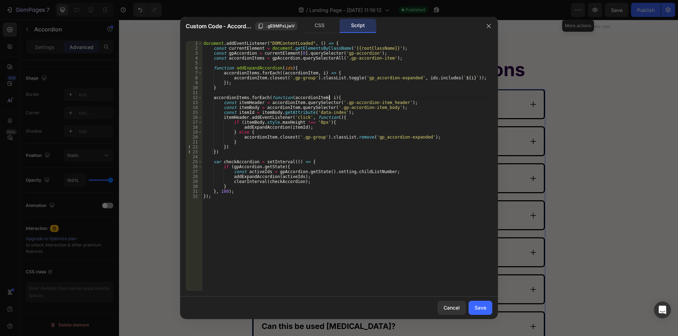
click at [236, 113] on div "document . addEventListener ( "DOMContentLoaded" , ( ) => { const currentElemen…" at bounding box center [347, 171] width 290 height 260
type textarea "const itemId = itemBody.getAttribute('data-index');"
click at [250, 113] on div "document . addEventListener ( "DOMContentLoaded" , ( ) => { const currentElemen…" at bounding box center [347, 171] width 290 height 260
click at [348, 113] on div "document . addEventListener ( "DOMContentLoaded" , ( ) => { const currentElemen…" at bounding box center [347, 171] width 290 height 260
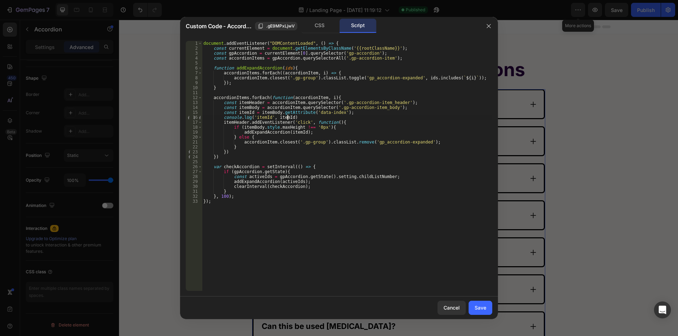
scroll to position [0, 7]
click at [375, 117] on div "document . addEventListener ( "DOMContentLoaded" , ( ) => { const currentElemen…" at bounding box center [347, 171] width 290 height 260
type textarea "console.log('itemId', itemId)"
drag, startPoint x: 486, startPoint y: 306, endPoint x: 472, endPoint y: 115, distance: 191.8
click at [486, 306] on button "Save" at bounding box center [480, 308] width 24 height 14
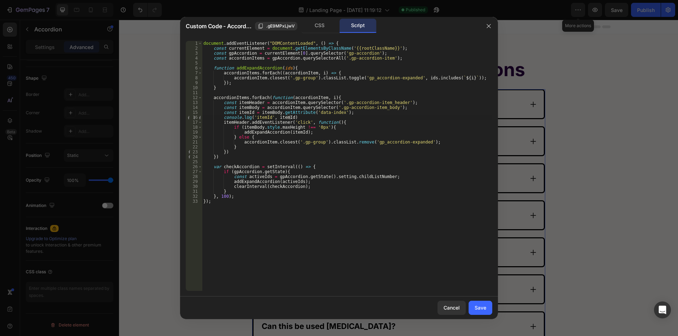
type input "20"
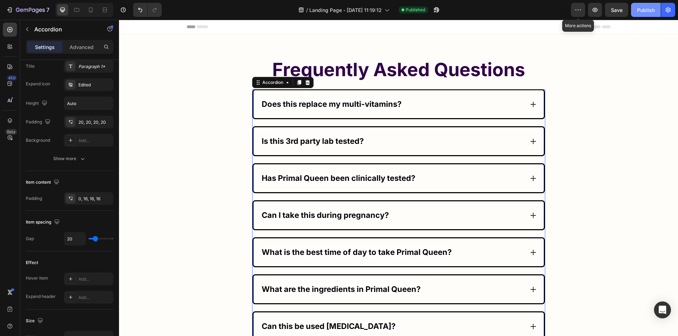
click at [644, 10] on div "Publish" at bounding box center [646, 9] width 18 height 7
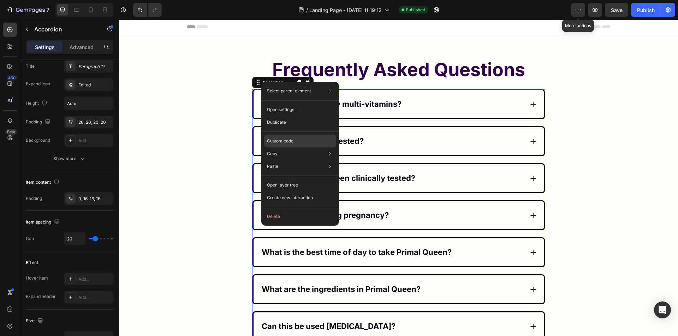
click at [285, 141] on p "Custom code" at bounding box center [280, 141] width 26 height 6
type input "100%"
type input "100"
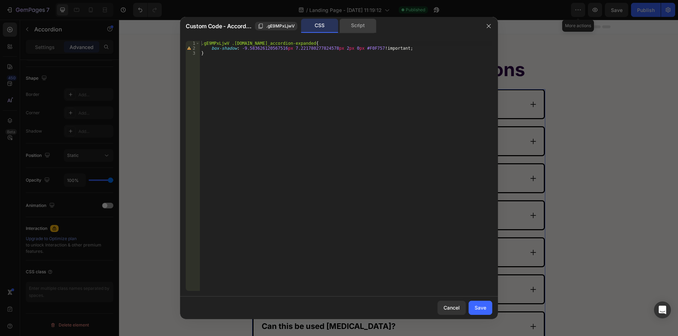
click at [350, 20] on div "Script" at bounding box center [357, 26] width 37 height 14
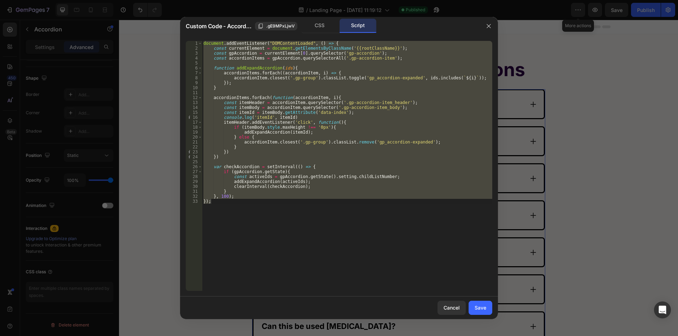
click at [255, 118] on div "document . addEventListener ( "DOMContentLoaded" , ( ) => { const currentElemen…" at bounding box center [347, 166] width 290 height 250
type textarea "console.log('itemId', itemId)"
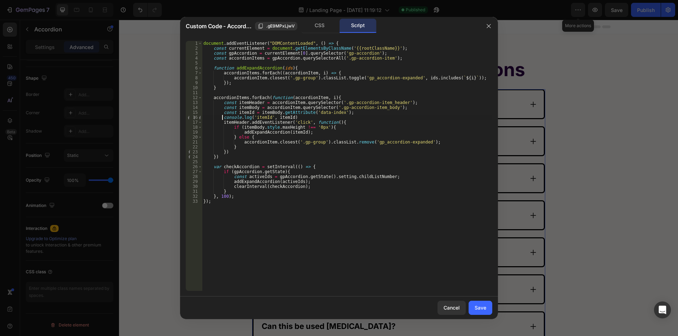
click at [222, 117] on div "document . addEventListener ( "DOMContentLoaded" , ( ) => { const currentElemen…" at bounding box center [347, 171] width 290 height 260
click at [295, 117] on div "document . addEventListener ( "DOMContentLoaded" , ( ) => { const currentElemen…" at bounding box center [347, 171] width 290 height 260
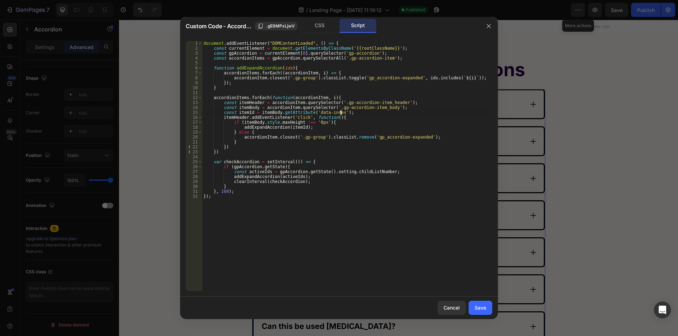
click at [348, 119] on div "document . addEventListener ( "DOMContentLoaded" , ( ) => { const currentElemen…" at bounding box center [347, 171] width 290 height 260
click at [346, 125] on div "document . addEventListener ( "DOMContentLoaded" , ( ) => { const currentElemen…" at bounding box center [347, 171] width 290 height 260
type textarea "if (itemBody.style.maxHeight !== '0px'){"
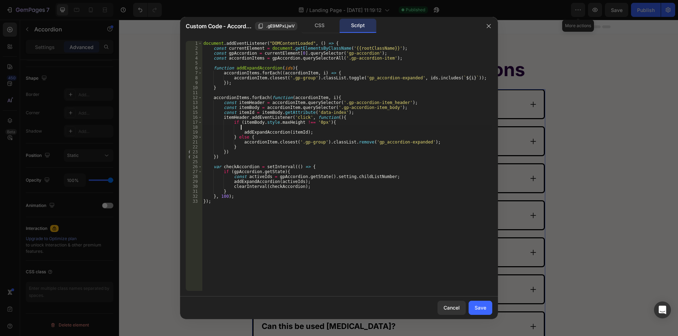
paste textarea "console.log('itemId', itemId)"
type textarea "console.log('itemId', itemId)"
drag, startPoint x: 477, startPoint y: 307, endPoint x: 430, endPoint y: 131, distance: 182.9
click at [477, 307] on div "Save" at bounding box center [480, 307] width 12 height 7
type input "20"
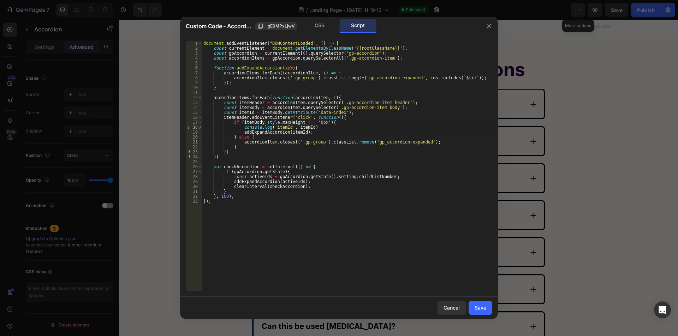
type input "20"
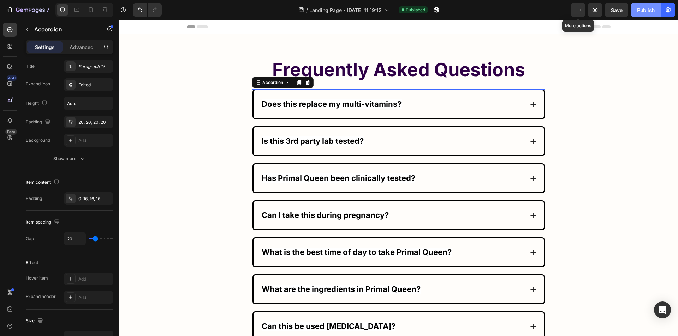
click at [635, 9] on button "Publish" at bounding box center [646, 10] width 30 height 14
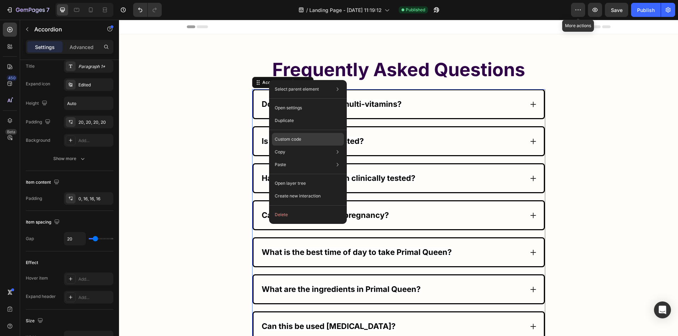
click at [280, 136] on p "Custom code" at bounding box center [288, 139] width 26 height 6
type input "100%"
type input "100"
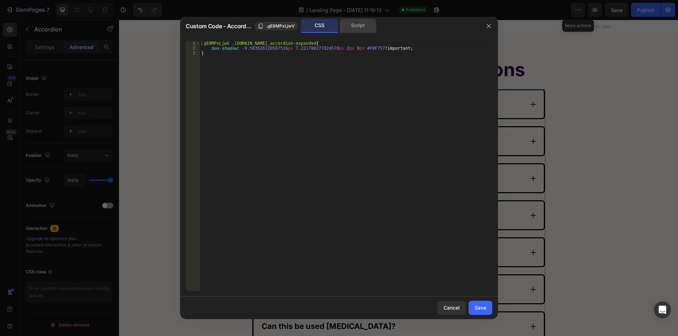
click at [351, 25] on div "Script" at bounding box center [357, 26] width 37 height 14
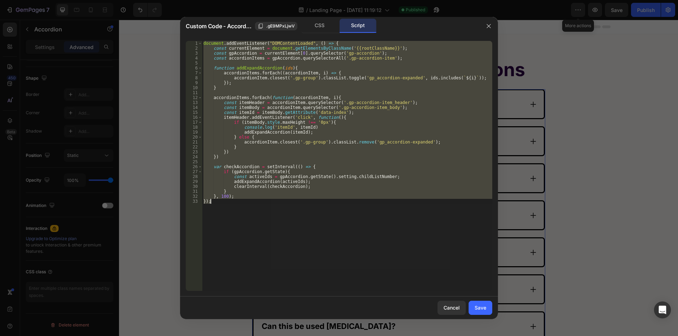
click at [348, 98] on div "document . addEventListener ( "DOMContentLoaded" , ( ) => { const currentElemen…" at bounding box center [347, 166] width 290 height 250
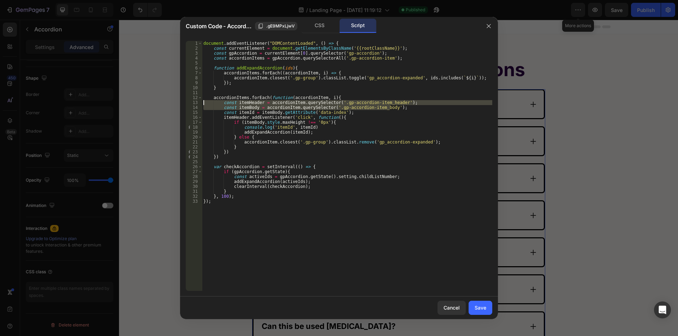
drag, startPoint x: 392, startPoint y: 107, endPoint x: 183, endPoint y: 101, distance: 209.1
click at [183, 101] on div "accordionItems.forEach(function(accordionItem, i){ 1 2 3 4 5 6 7 8 9 10 11 12 1…" at bounding box center [339, 166] width 318 height 262
click at [389, 60] on div "document . addEventListener ( "DOMContentLoaded" , ( ) => { const currentElemen…" at bounding box center [347, 171] width 290 height 260
type textarea "const accordionItems = gpAccordion.querySelectorAll('.gp-accordion-item');"
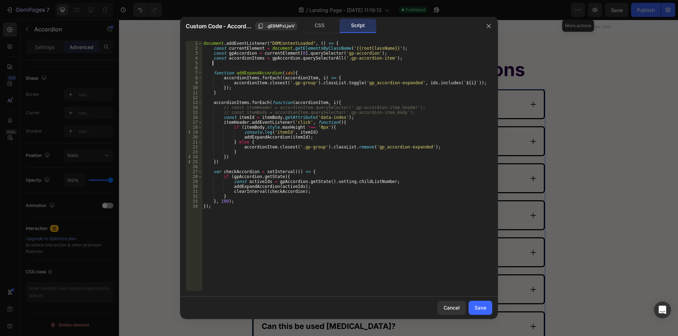
scroll to position [0, 0]
paste textarea "const itemBody = accordionItem.querySelector('.gp-accordion-item_body');"
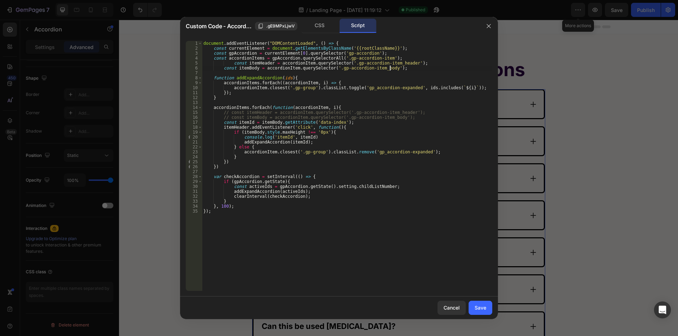
click at [231, 64] on div "document . addEventListener ( "DOMContentLoaded" , ( ) => { const currentElemen…" at bounding box center [347, 171] width 290 height 260
click at [223, 67] on div "document . addEventListener ( "DOMContentLoaded" , ( ) => { const currentElemen…" at bounding box center [347, 171] width 290 height 260
click at [318, 63] on div "document . addEventListener ( "DOMContentLoaded" , ( ) => { const currentElemen…" at bounding box center [347, 171] width 290 height 260
click at [321, 63] on div "document . addEventListener ( "DOMContentLoaded" , ( ) => { const currentElemen…" at bounding box center [347, 171] width 290 height 260
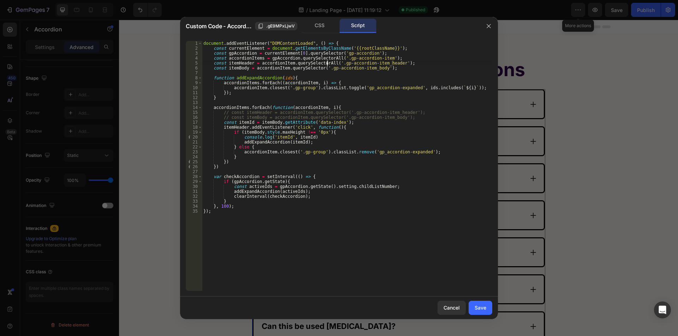
click at [342, 85] on div "document . addEventListener ( "DOMContentLoaded" , ( ) => { const currentElemen…" at bounding box center [347, 171] width 290 height 260
click at [315, 67] on div "document . addEventListener ( "DOMContentLoaded" , ( ) => { const currentElemen…" at bounding box center [347, 171] width 290 height 260
click at [345, 89] on div "document . addEventListener ( "DOMContentLoaded" , ( ) => { const currentElemen…" at bounding box center [347, 171] width 290 height 260
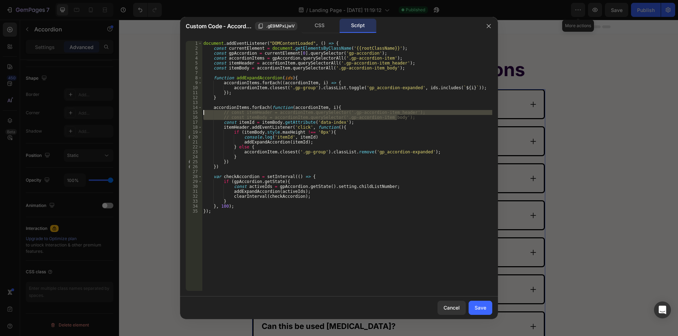
drag, startPoint x: 400, startPoint y: 116, endPoint x: 185, endPoint y: 111, distance: 214.7
click at [185, 111] on div "accordionItem.closest('.gp-group').classList.toggle('gp_accordion-expanded', id…" at bounding box center [339, 166] width 318 height 262
click at [315, 127] on div "document . addEventListener ( "DOMContentLoaded" , ( ) => { const currentElemen…" at bounding box center [347, 171] width 290 height 260
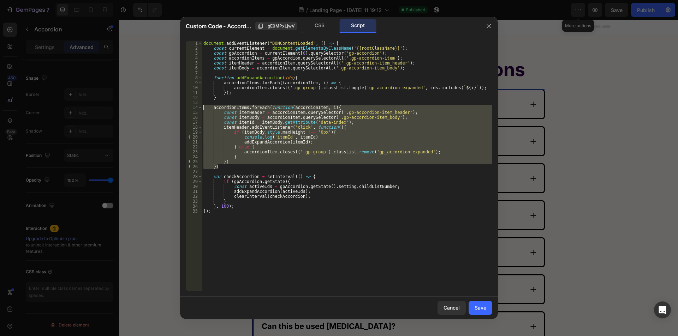
drag, startPoint x: 220, startPoint y: 167, endPoint x: 191, endPoint y: 107, distance: 66.5
click at [191, 107] on div "itemHeader.addEventListener('click', function(){ 1 2 3 4 5 6 7 8 9 10 11 12 13 …" at bounding box center [339, 166] width 306 height 250
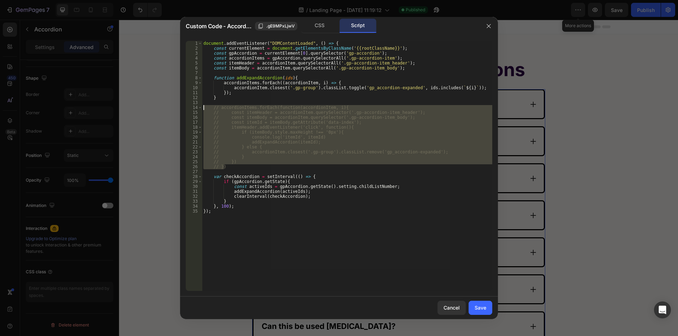
click at [269, 118] on div "document . addEventListener ( "DOMContentLoaded" , ( ) => { const currentElemen…" at bounding box center [347, 166] width 290 height 250
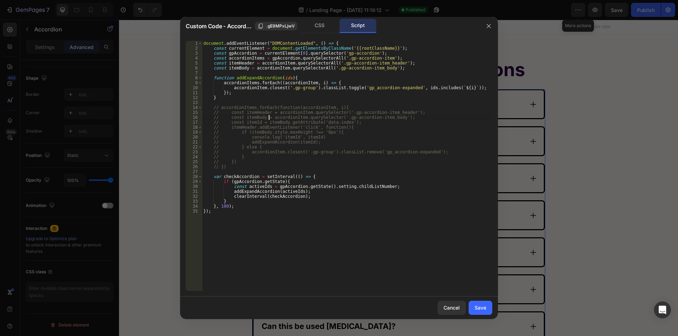
click at [226, 62] on div "document . addEventListener ( "DOMContentLoaded" , ( ) => { const currentElemen…" at bounding box center [347, 171] width 290 height 260
click at [249, 62] on div "document . addEventListener ( "DOMContentLoaded" , ( ) => { const currentElemen…" at bounding box center [347, 171] width 290 height 260
click at [248, 166] on div "document . addEventListener ( "DOMContentLoaded" , ( ) => { const currentElemen…" at bounding box center [347, 171] width 290 height 260
type textarea "// })"
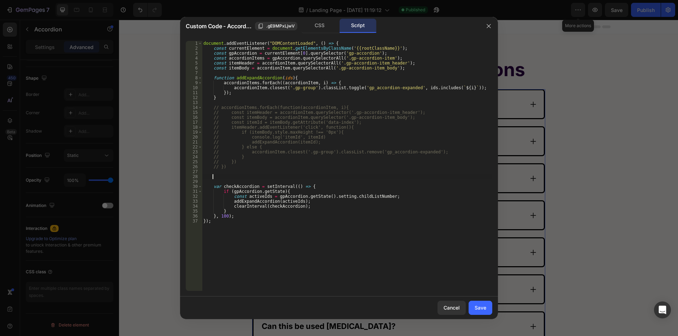
paste textarea "itemHeader"
type textarea "itemHeader.forEach(function(){)"
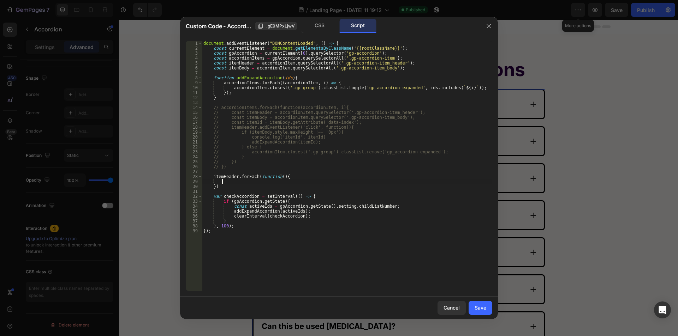
scroll to position [0, 1]
click at [278, 177] on div "document . addEventListener ( "DOMContentLoaded" , ( ) => { const currentElemen…" at bounding box center [347, 171] width 290 height 260
click at [249, 62] on div "document . addEventListener ( "DOMContentLoaded" , ( ) => { const currentElemen…" at bounding box center [347, 171] width 290 height 260
click at [245, 68] on div "document . addEventListener ( "DOMContentLoaded" , ( ) => { const currentElemen…" at bounding box center [347, 171] width 290 height 260
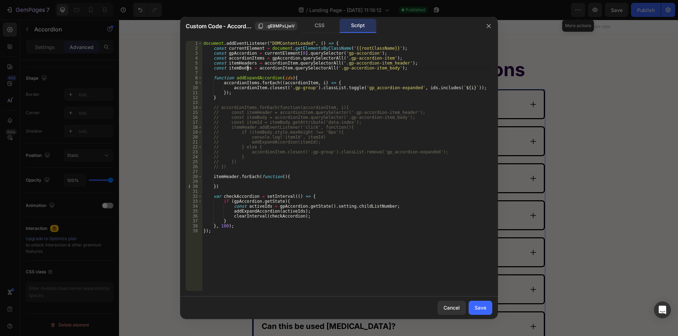
click at [277, 175] on div "document . addEventListener ( "DOMContentLoaded" , ( ) => { const currentElemen…" at bounding box center [347, 171] width 290 height 260
click at [238, 184] on div "document . addEventListener ( "DOMContentLoaded" , ( ) => { const currentElemen…" at bounding box center [347, 171] width 290 height 260
type textarea "})"
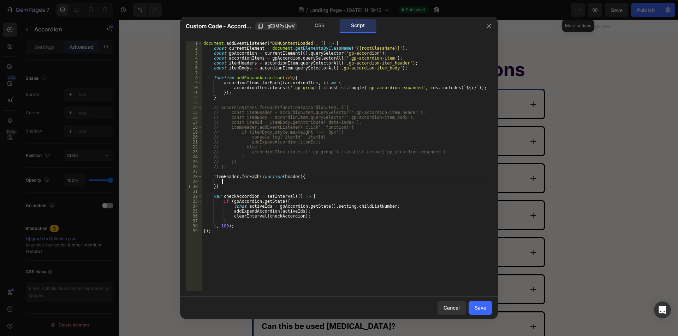
click at [238, 182] on div "document . addEventListener ( "DOMContentLoaded" , ( ) => { const currentElemen…" at bounding box center [347, 171] width 290 height 260
type textarea "header.addEventListener('click', function(){)"
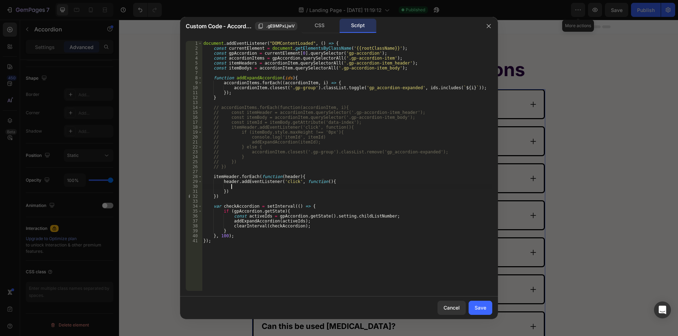
scroll to position [0, 2]
click at [235, 178] on div "document . addEventListener ( "DOMContentLoaded" , ( ) => { const currentElemen…" at bounding box center [347, 171] width 290 height 260
click at [260, 193] on div "document . addEventListener ( "DOMContentLoaded" , ( ) => { const currentElemen…" at bounding box center [347, 171] width 290 height 260
type textarea "})"
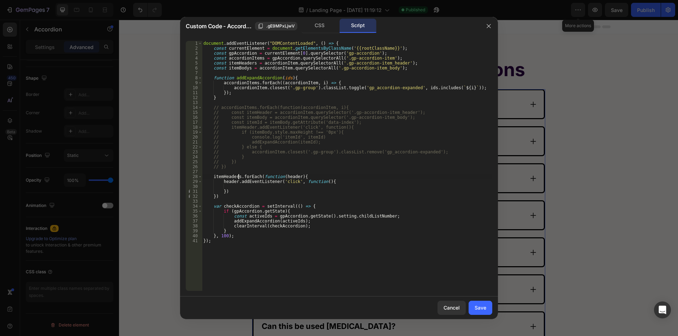
scroll to position [0, 2]
click at [245, 71] on div "document . addEventListener ( "DOMContentLoaded" , ( ) => { const currentElemen…" at bounding box center [347, 171] width 290 height 260
click at [244, 67] on div "document . addEventListener ( "DOMContentLoaded" , ( ) => { const currentElemen…" at bounding box center [347, 171] width 290 height 260
type textarea "const itemBodies = accordionItem.querySelectorAll('.gp-accordion-item_body');"
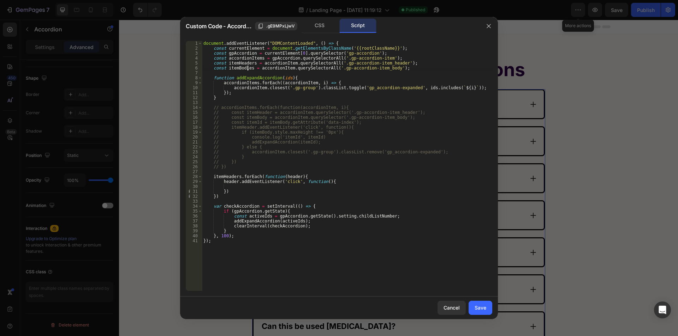
scroll to position [0, 4]
click at [237, 187] on div "document . addEventListener ( "DOMContentLoaded" , ( ) => { const currentElemen…" at bounding box center [347, 171] width 290 height 260
click at [227, 68] on div "document . addEventListener ( "DOMContentLoaded" , ( ) => { const currentElemen…" at bounding box center [347, 171] width 290 height 260
click at [250, 68] on div "document . addEventListener ( "DOMContentLoaded" , ( ) => { const currentElemen…" at bounding box center [347, 171] width 290 height 260
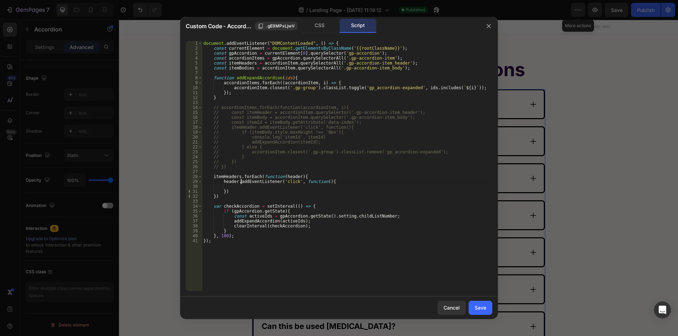
click at [240, 184] on div "document . addEventListener ( "DOMContentLoaded" , ( ) => { const currentElemen…" at bounding box center [347, 171] width 290 height 260
type textarea "header.addEventListener('click', function(){"
click at [237, 189] on div "document . addEventListener ( "DOMContentLoaded" , ( ) => { const currentElemen…" at bounding box center [347, 171] width 290 height 260
paste textarea "itemBodies"
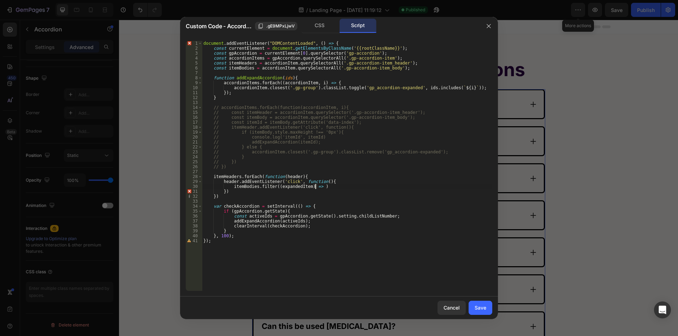
click at [267, 132] on div "document . addEventListener ( "DOMContentLoaded" , ( ) => { const currentElemen…" at bounding box center [347, 171] width 290 height 260
click at [327, 133] on div "document . addEventListener ( "DOMContentLoaded" , ( ) => { const currentElemen…" at bounding box center [347, 171] width 290 height 260
click at [315, 188] on div "document . addEventListener ( "DOMContentLoaded" , ( ) => { const currentElemen…" at bounding box center [347, 171] width 290 height 260
paste textarea ".style.maxHeight !== '0px'"
click at [275, 187] on div "document . addEventListener ( "DOMContentLoaded" , ( ) => { const currentElemen…" at bounding box center [347, 171] width 290 height 260
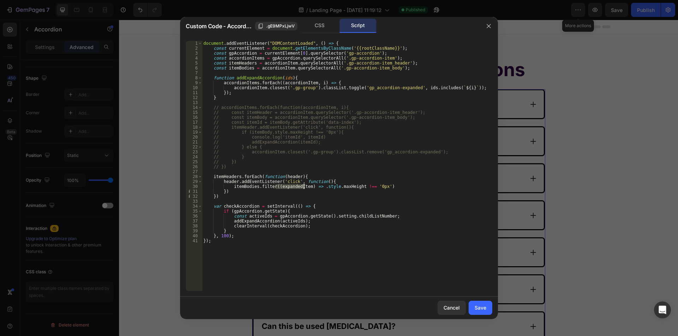
click at [304, 187] on div "document . addEventListener ( "DOMContentLoaded" , ( ) => { const currentElemen…" at bounding box center [347, 171] width 290 height 260
click at [315, 188] on div "document . addEventListener ( "DOMContentLoaded" , ( ) => { const currentElemen…" at bounding box center [347, 171] width 290 height 260
paste textarea "expandedItem"
click at [326, 197] on div "document . addEventListener ( "DOMContentLoaded" , ( ) => { const currentElemen…" at bounding box center [347, 171] width 290 height 260
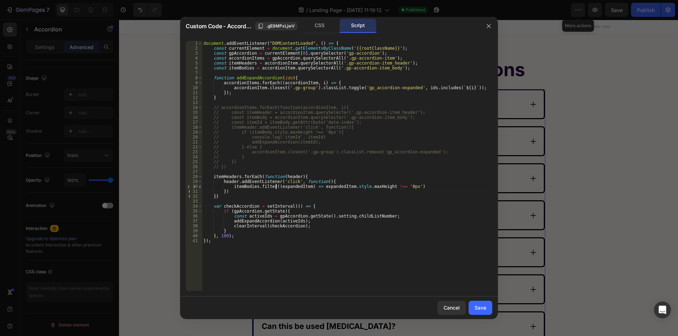
click at [276, 186] on div "document . addEventListener ( "DOMContentLoaded" , ( ) => { const currentElemen…" at bounding box center [347, 171] width 290 height 260
click at [303, 187] on div "document . addEventListener ( "DOMContentLoaded" , ( ) => { const currentElemen…" at bounding box center [347, 171] width 290 height 260
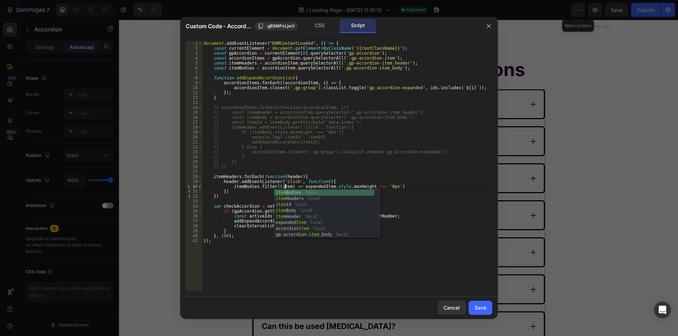
scroll to position [0, 7]
click at [314, 182] on div "document . addEventListener ( "DOMContentLoaded" , ( ) => { const currentElemen…" at bounding box center [347, 171] width 290 height 260
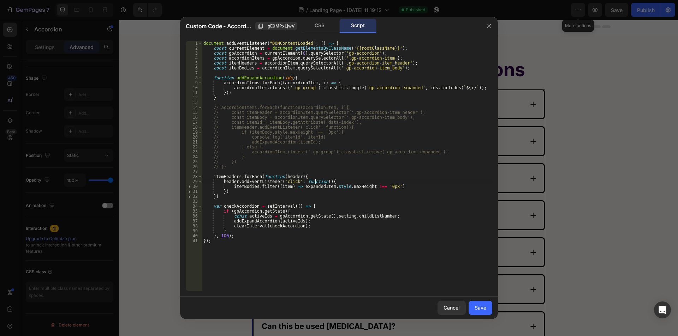
click at [296, 187] on div "document . addEventListener ( "DOMContentLoaded" , ( ) => { const currentElemen…" at bounding box center [347, 171] width 290 height 260
click at [325, 187] on div "document . addEventListener ( "DOMContentLoaded" , ( ) => { const currentElemen…" at bounding box center [347, 171] width 290 height 260
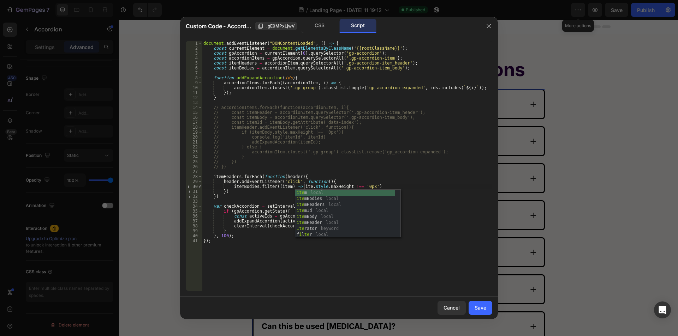
scroll to position [0, 8]
click at [367, 180] on div "document . addEventListener ( "DOMContentLoaded" , ( ) => { const currentElemen…" at bounding box center [347, 171] width 290 height 260
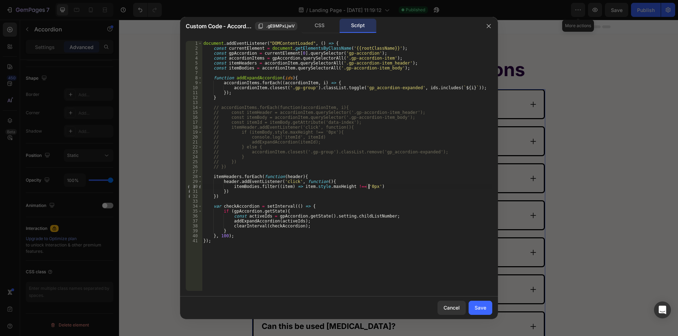
click at [378, 185] on div "document . addEventListener ( "DOMContentLoaded" , ( ) => { const currentElemen…" at bounding box center [347, 171] width 290 height 260
click at [232, 188] on div "document . addEventListener ( "DOMContentLoaded" , ( ) => { const currentElemen…" at bounding box center [347, 171] width 290 height 260
click at [445, 186] on div "document . addEventListener ( "DOMContentLoaded" , ( ) => { const currentElemen…" at bounding box center [347, 171] width 290 height 260
type textarea "const expandedItems = itemBodies.filter((item) => item.style.maxHeight !== '0px…"
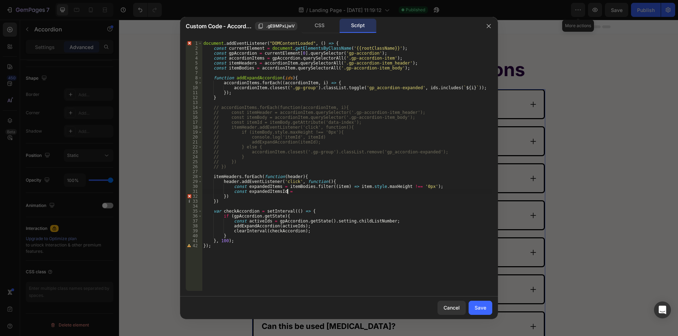
click at [246, 187] on div "document . addEventListener ( "DOMContentLoaded" , ( ) => { const currentElemen…" at bounding box center [347, 171] width 290 height 260
click at [275, 187] on div "document . addEventListener ( "DOMContentLoaded" , ( ) => { const currentElemen…" at bounding box center [347, 171] width 290 height 260
click at [310, 191] on div "document . addEventListener ( "DOMContentLoaded" , ( ) => { const currentElemen…" at bounding box center [347, 171] width 290 height 260
paste textarea "expandedItems"
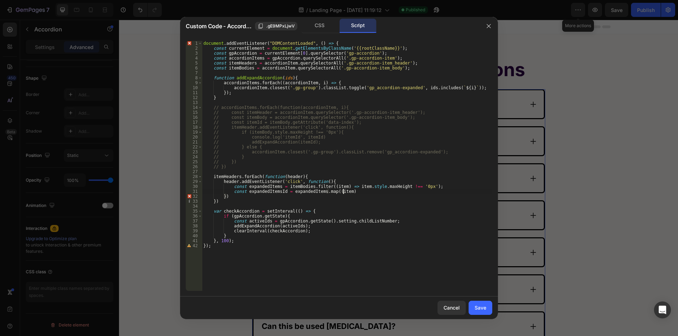
click at [352, 189] on div "document . addEventListener ( "DOMContentLoaded" , ( ) => { const currentElemen…" at bounding box center [347, 171] width 290 height 260
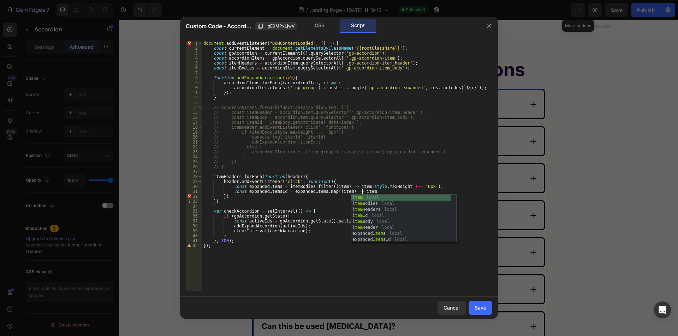
scroll to position [0, 13]
click at [283, 122] on div "document . addEventListener ( "DOMContentLoaded" , ( ) => { const currentElemen…" at bounding box center [347, 171] width 290 height 260
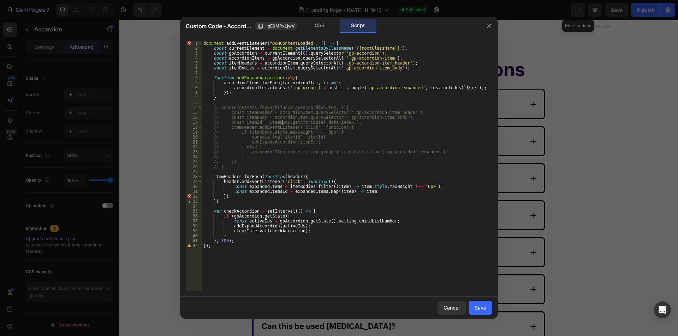
scroll to position [0, 12]
click at [347, 123] on div "document . addEventListener ( "DOMContentLoaded" , ( ) => { const currentElemen…" at bounding box center [347, 171] width 290 height 260
click at [373, 191] on div "document . addEventListener ( "DOMContentLoaded" , ( ) => { const currentElemen…" at bounding box center [347, 171] width 290 height 260
paste textarea ".getAttribute('data-index');"
type textarea "const expandedItemsId = [DOMAIN_NAME]((item) => item.getAttribute('data-index');"
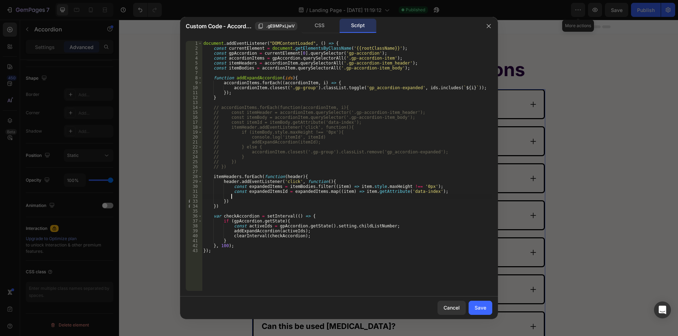
scroll to position [0, 2]
click at [248, 142] on div "document . addEventListener ( "DOMContentLoaded" , ( ) => { const currentElemen…" at bounding box center [347, 171] width 290 height 260
type textarea "// addExpandAccordion(itemId);"
click at [312, 143] on div "document . addEventListener ( "DOMContentLoaded" , ( ) => { const currentElemen…" at bounding box center [347, 171] width 290 height 260
click at [250, 197] on div "document . addEventListener ( "DOMContentLoaded" , ( ) => { const currentElemen…" at bounding box center [347, 171] width 290 height 260
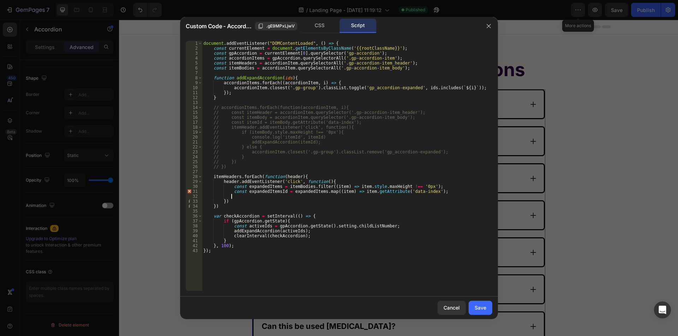
paste textarea "addExpandAccordion(itemId);"
click at [246, 192] on div "document . addEventListener ( "DOMContentLoaded" , ( ) => { const currentElemen…" at bounding box center [347, 171] width 290 height 260
click at [280, 193] on div "document . addEventListener ( "DOMContentLoaded" , ( ) => { const currentElemen…" at bounding box center [347, 171] width 290 height 260
click at [275, 197] on div "document . addEventListener ( "DOMContentLoaded" , ( ) => { const currentElemen…" at bounding box center [347, 171] width 290 height 260
click at [289, 196] on div "document . addEventListener ( "DOMContentLoaded" , ( ) => { const currentElemen…" at bounding box center [347, 171] width 290 height 260
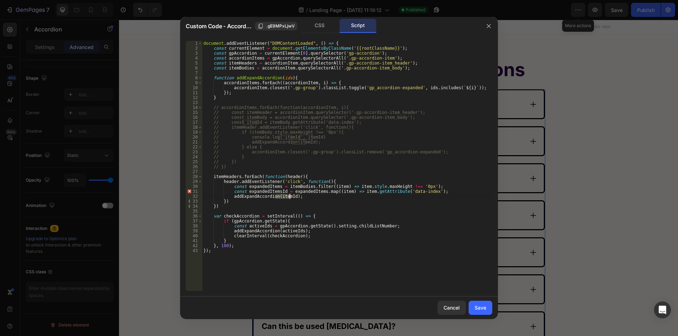
paste textarea "expandedItems"
click at [360, 203] on div "document . addEventListener ( "DOMContentLoaded" , ( ) => { const currentElemen…" at bounding box center [347, 171] width 290 height 260
click at [319, 197] on div "document . addEventListener ( "DOMContentLoaded" , ( ) => { const currentElemen…" at bounding box center [347, 171] width 290 height 260
click at [424, 190] on div "document . addEventListener ( "DOMContentLoaded" , ( ) => { const currentElemen…" at bounding box center [347, 171] width 290 height 260
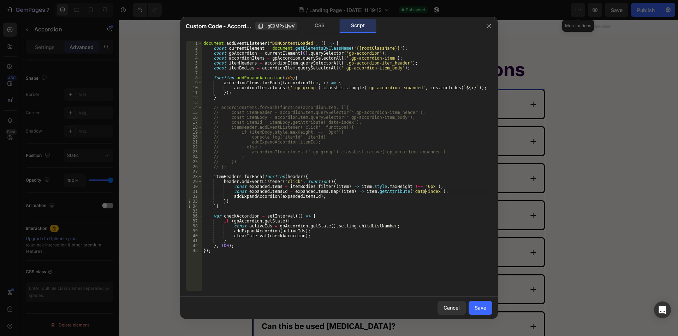
scroll to position [0, 18]
click at [400, 200] on div "document . addEventListener ( "DOMContentLoaded" , ( ) => { const currentElemen…" at bounding box center [347, 171] width 290 height 260
click at [421, 186] on div "document . addEventListener ( "DOMContentLoaded" , ( ) => { const currentElemen…" at bounding box center [347, 171] width 290 height 260
click at [336, 198] on div "document . addEventListener ( "DOMContentLoaded" , ( ) => { const currentElemen…" at bounding box center [347, 171] width 290 height 260
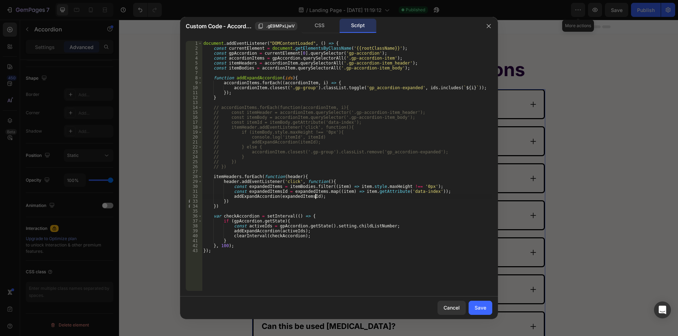
click at [304, 153] on div "document . addEventListener ( "DOMContentLoaded" , ( ) => { const currentElemen…" at bounding box center [347, 171] width 290 height 260
click at [322, 153] on div "document . addEventListener ( "DOMContentLoaded" , ( ) => { const currentElemen…" at bounding box center [347, 171] width 290 height 260
click at [344, 199] on div "document . addEventListener ( "DOMContentLoaded" , ( ) => { const currentElemen…" at bounding box center [347, 171] width 290 height 260
click at [325, 196] on div "document . addEventListener ( "DOMContentLoaded" , ( ) => { const currentElemen…" at bounding box center [347, 171] width 290 height 260
click at [428, 192] on div "document . addEventListener ( "DOMContentLoaded" , ( ) => { const currentElemen…" at bounding box center [347, 171] width 290 height 260
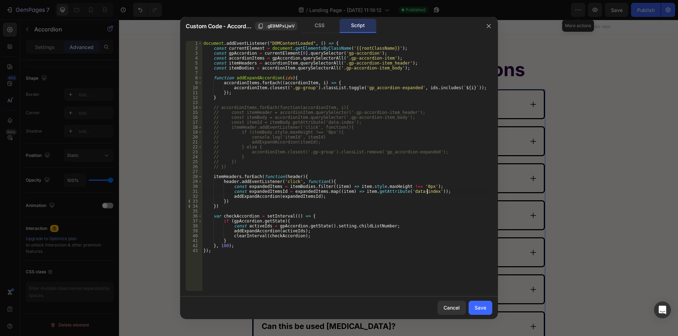
type textarea "const expandedItemsId = [DOMAIN_NAME]((item) => item.getAttribute('data-index')…"
click at [436, 191] on div "document . addEventListener ( "DOMContentLoaded" , ( ) => { const currentElemen…" at bounding box center [347, 171] width 290 height 260
click at [248, 153] on div "document . addEventListener ( "DOMContentLoaded" , ( ) => { const currentElemen…" at bounding box center [347, 171] width 290 height 260
type textarea "// accordionItem.closest('.gp-group').classList.remove('gp_accordion-expanded');"
click at [436, 153] on div "document . addEventListener ( "DOMContentLoaded" , ( ) => { const currentElemen…" at bounding box center [347, 171] width 290 height 260
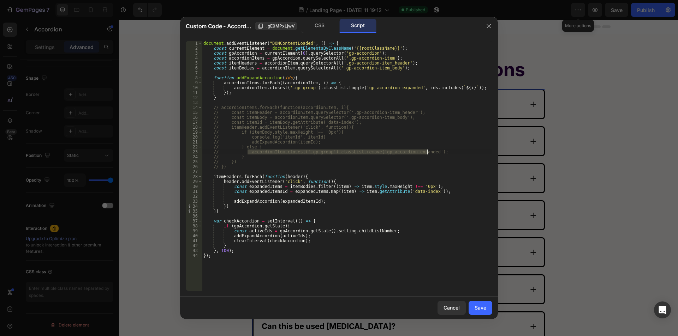
click at [240, 198] on div "document . addEventListener ( "DOMContentLoaded" , ( ) => { const currentElemen…" at bounding box center [347, 171] width 290 height 260
paste textarea "accordionItem.closest('.gp-group').classList.remove('gp_accordion-expanded');"
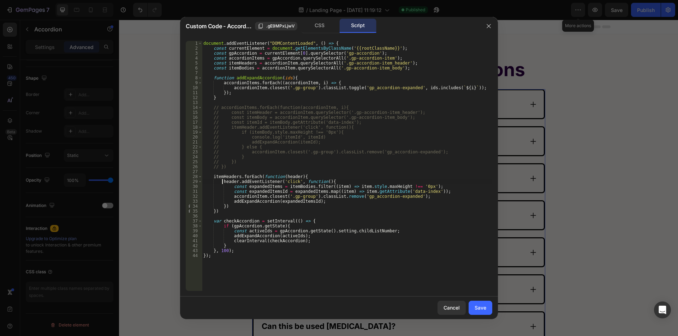
click at [221, 182] on div "document . addEventListener ( "DOMContentLoaded" , ( ) => { const currentElemen…" at bounding box center [347, 171] width 290 height 260
click at [236, 182] on div "document . addEventListener ( "DOMContentLoaded" , ( ) => { const currentElemen…" at bounding box center [347, 171] width 290 height 260
click at [271, 186] on div "document . addEventListener ( "DOMContentLoaded" , ( ) => { const currentElemen…" at bounding box center [347, 171] width 290 height 260
click at [231, 196] on div "document . addEventListener ( "DOMContentLoaded" , ( ) => { const currentElemen…" at bounding box center [347, 171] width 290 height 260
click at [262, 195] on div "document . addEventListener ( "DOMContentLoaded" , ( ) => { const currentElemen…" at bounding box center [347, 171] width 290 height 260
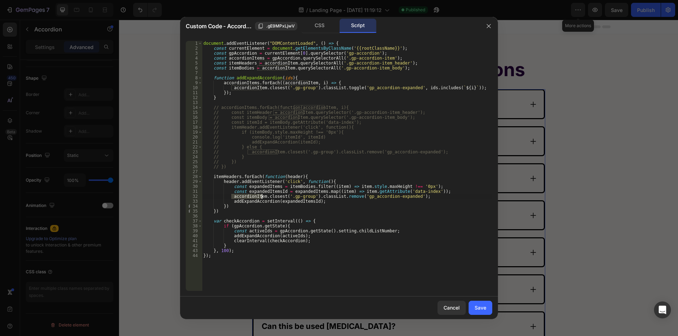
paste textarea "header"
click at [294, 196] on div "document . addEventListener ( "DOMContentLoaded" , ( ) => { const currentElemen…" at bounding box center [347, 171] width 290 height 260
click at [294, 196] on div "document . addEventListener ( "DOMContentLoaded" , ( ) => { const currentElemen…" at bounding box center [347, 166] width 290 height 250
paste textarea "osest('.gp-group').cl"
click at [339, 58] on div "document . addEventListener ( "DOMContentLoaded" , ( ) => { const currentElemen…" at bounding box center [347, 171] width 290 height 260
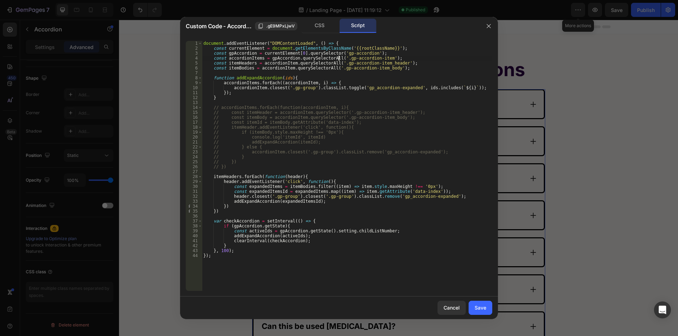
click at [378, 59] on div "document . addEventListener ( "DOMContentLoaded" , ( ) => { const currentElemen…" at bounding box center [347, 171] width 290 height 260
click at [272, 197] on div "document . addEventListener ( "DOMContentLoaded" , ( ) => { const currentElemen…" at bounding box center [347, 171] width 290 height 260
click at [289, 198] on div "document . addEventListener ( "DOMContentLoaded" , ( ) => { const currentElemen…" at bounding box center [347, 171] width 290 height 260
paste textarea "accordion-item"
type textarea "header.closest('.gp-accordion-item').closest('.gp-group').classList.remove('gp_…"
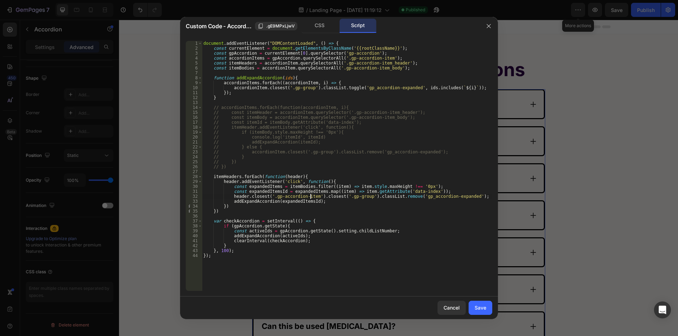
click at [324, 216] on div "document . addEventListener ( "DOMContentLoaded" , ( ) => { const currentElemen…" at bounding box center [347, 171] width 290 height 260
click at [477, 310] on div "Save" at bounding box center [480, 307] width 12 height 7
type input "20"
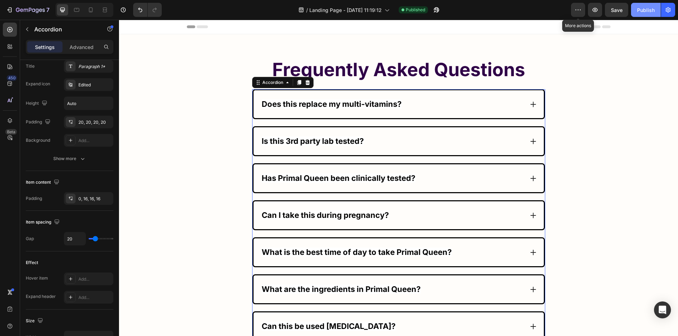
click at [643, 10] on div "Publish" at bounding box center [646, 9] width 18 height 7
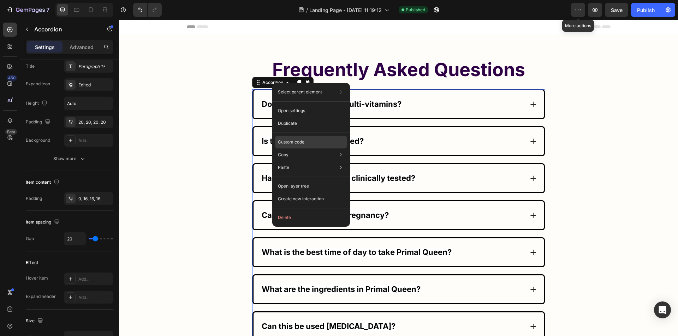
click at [293, 141] on p "Custom code" at bounding box center [291, 142] width 26 height 6
type input "100%"
type input "100"
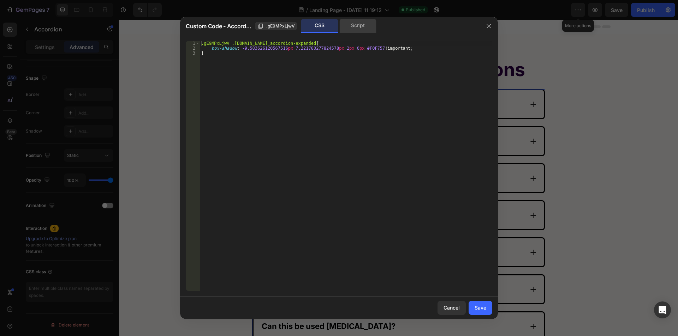
click at [358, 24] on div "Script" at bounding box center [357, 26] width 37 height 14
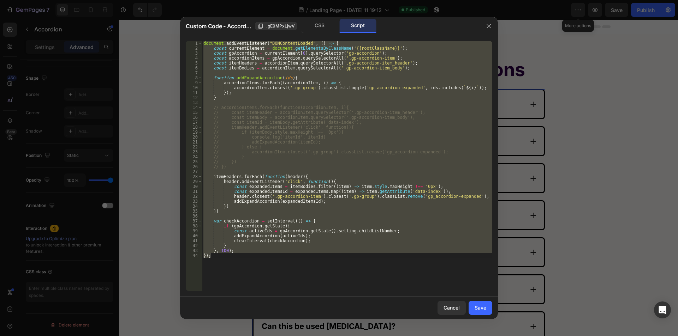
click at [262, 67] on div "document . addEventListener ( "DOMContentLoaded" , ( ) => { const currentElemen…" at bounding box center [347, 166] width 290 height 250
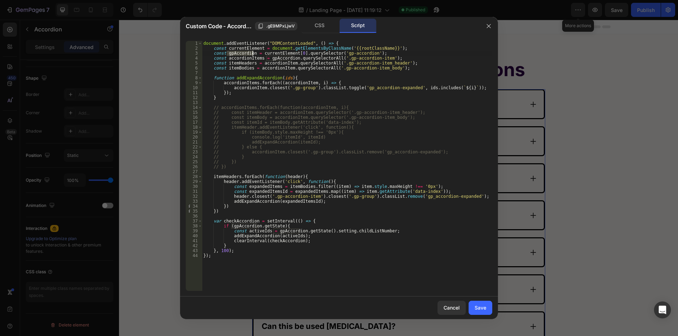
drag, startPoint x: 226, startPoint y: 54, endPoint x: 252, endPoint y: 53, distance: 26.2
click at [252, 53] on div "document . addEventListener ( "DOMContentLoaded" , ( ) => { const currentElemen…" at bounding box center [347, 171] width 290 height 260
click at [106, 8] on div at bounding box center [53, 8] width 106 height 0
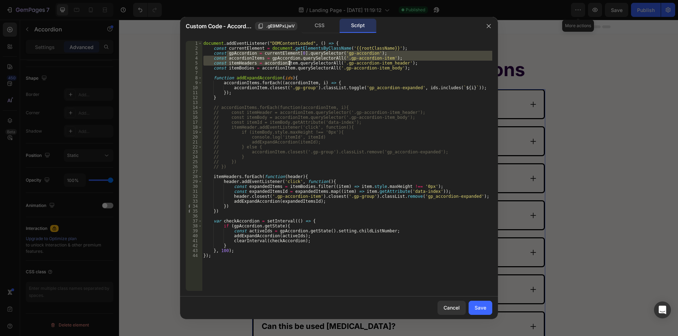
click at [289, 63] on div "document . addEventListener ( "DOMContentLoaded" , ( ) => { const currentElemen…" at bounding box center [347, 171] width 290 height 260
paste textarea "gpAccordion"
click at [268, 61] on div "document . addEventListener ( "DOMContentLoaded" , ( ) => { const currentElemen…" at bounding box center [347, 166] width 290 height 250
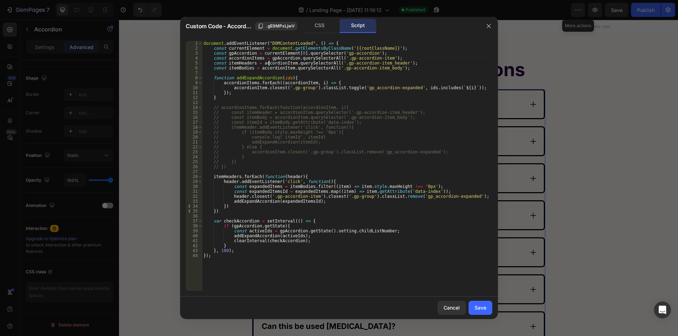
click at [260, 64] on div "document . addEventListener ( "DOMContentLoaded" , ( ) => { const currentElemen…" at bounding box center [347, 171] width 290 height 260
click at [290, 63] on div "document . addEventListener ( "DOMContentLoaded" , ( ) => { const currentElemen…" at bounding box center [347, 171] width 290 height 260
paste textarea "gpAccordion"
click at [258, 68] on div "document . addEventListener ( "DOMContentLoaded" , ( ) => { const currentElemen…" at bounding box center [347, 171] width 290 height 260
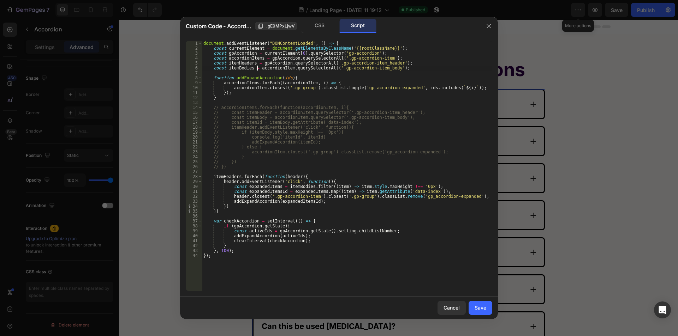
click at [287, 67] on div "document . addEventListener ( "DOMContentLoaded" , ( ) => { const currentElemen…" at bounding box center [347, 171] width 290 height 260
paste textarea "gpAccordion"
type textarea "const itemBodies = gpAccordion.querySelectorAll('.gp-accordion-item_body');"
click at [482, 310] on div "Save" at bounding box center [480, 307] width 12 height 7
type input "20"
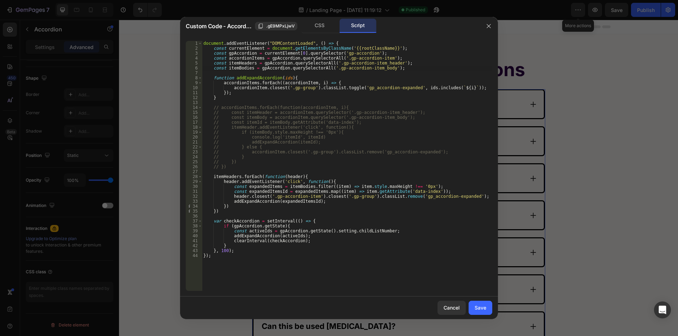
type input "20"
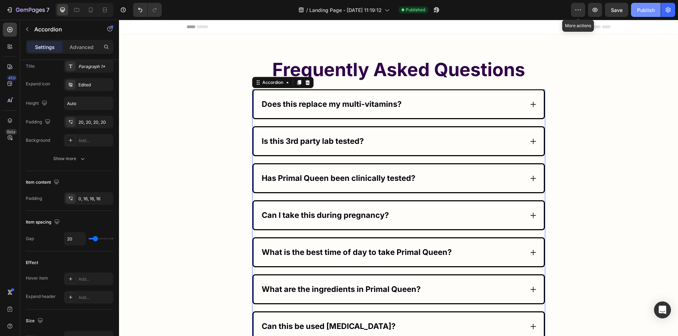
click at [642, 13] on div "Publish" at bounding box center [646, 9] width 18 height 7
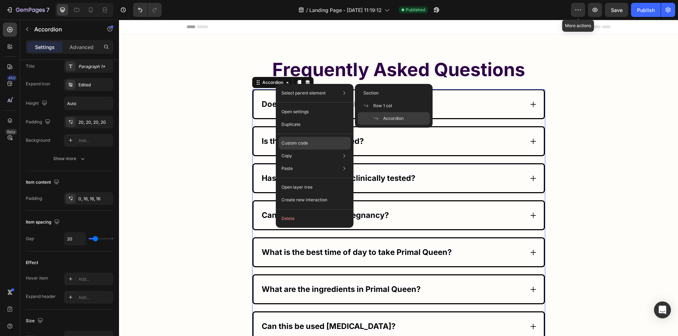
click at [291, 142] on p "Custom code" at bounding box center [294, 143] width 26 height 6
type input "100%"
type input "100"
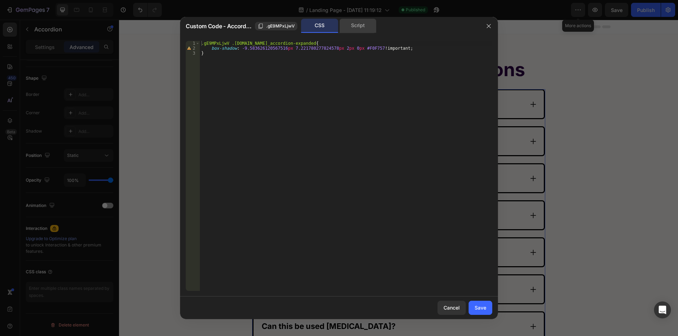
click at [353, 26] on div "Script" at bounding box center [357, 26] width 37 height 14
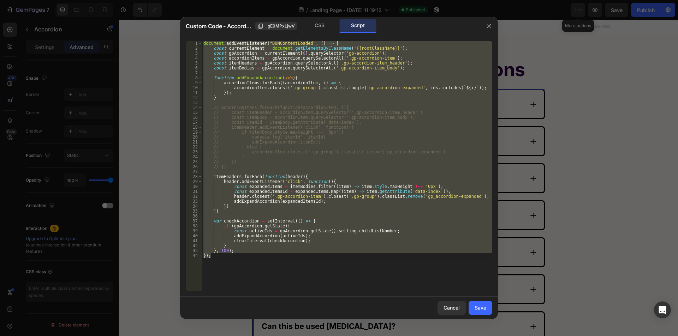
click at [248, 192] on div "document . addEventListener ( "DOMContentLoaded" , ( ) => { const currentElemen…" at bounding box center [347, 166] width 290 height 250
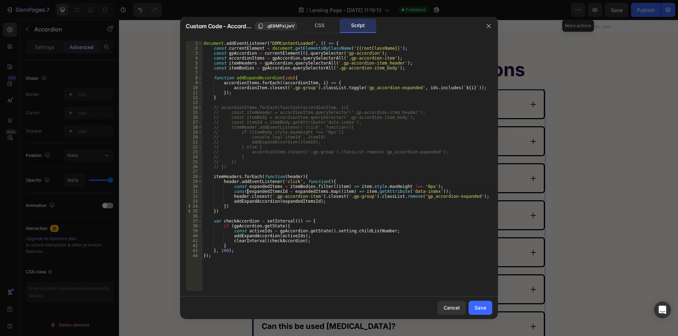
click at [282, 187] on div "document . addEventListener ( "DOMContentLoaded" , ( ) => { const currentElemen…" at bounding box center [347, 171] width 290 height 260
click at [309, 187] on div "document . addEventListener ( "DOMContentLoaded" , ( ) => { const currentElemen…" at bounding box center [347, 171] width 290 height 260
click at [286, 187] on div "document . addEventListener ( "DOMContentLoaded" , ( ) => { const currentElemen…" at bounding box center [347, 171] width 290 height 260
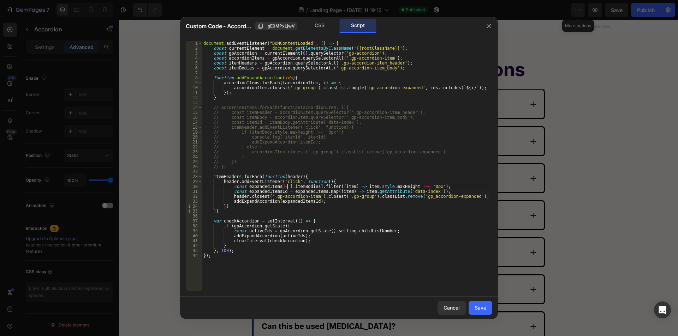
scroll to position [0, 7]
type textarea "const expandedItems = [...itemBodies].filter((item) => item.style.maxHeight !==…"
click at [478, 307] on div "Save" at bounding box center [480, 307] width 12 height 7
type input "20"
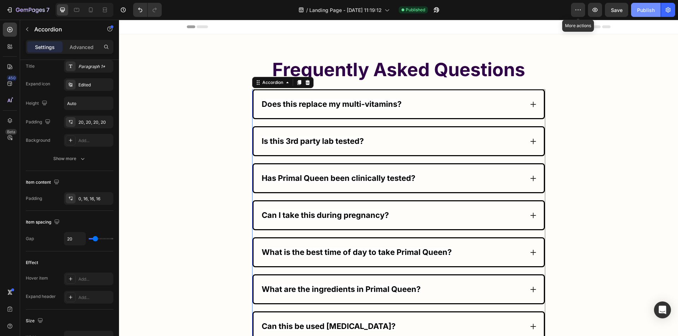
click at [644, 9] on div "Publish" at bounding box center [646, 9] width 18 height 7
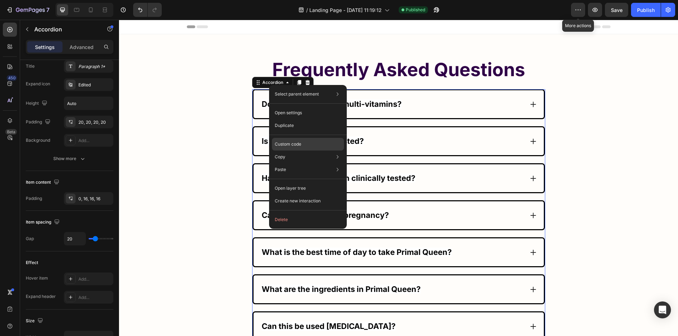
click at [283, 142] on p "Custom code" at bounding box center [288, 144] width 26 height 6
type input "100%"
type input "100"
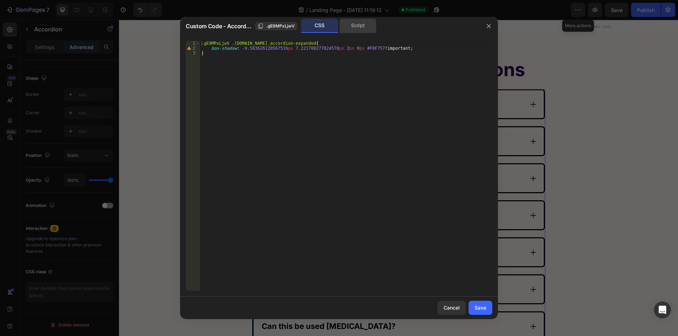
click at [366, 29] on div "Script" at bounding box center [357, 26] width 37 height 14
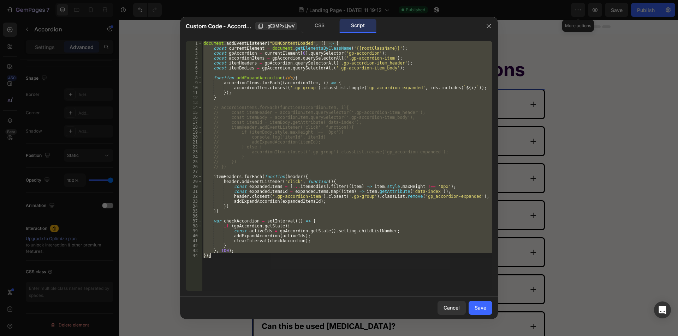
click at [295, 116] on div "document . addEventListener ( "DOMContentLoaded" , ( ) => { const currentElemen…" at bounding box center [347, 166] width 290 height 250
type textarea "// const itemBody = accordionItem.querySelector('.gp-accordion-item_body');"
